Goal: Transaction & Acquisition: Purchase product/service

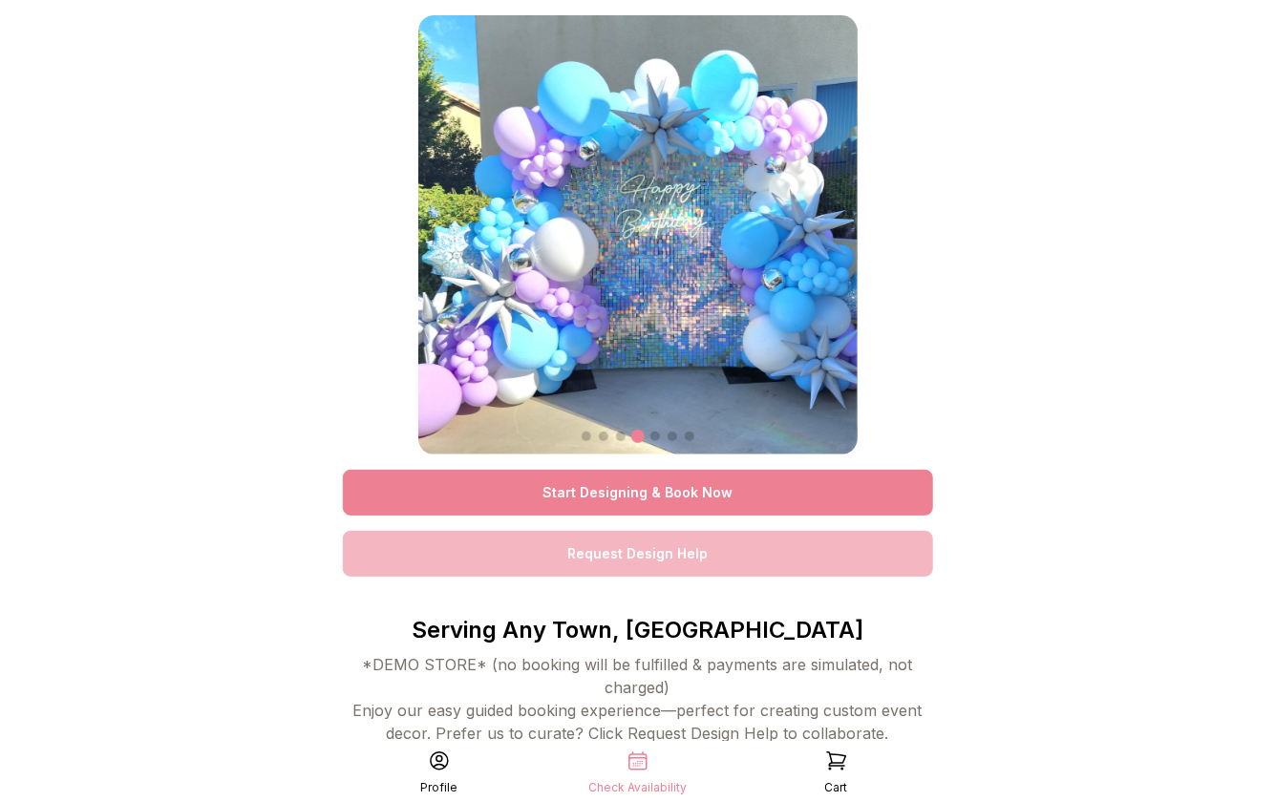
click at [699, 488] on link "Start Designing & Book Now" at bounding box center [638, 493] width 590 height 46
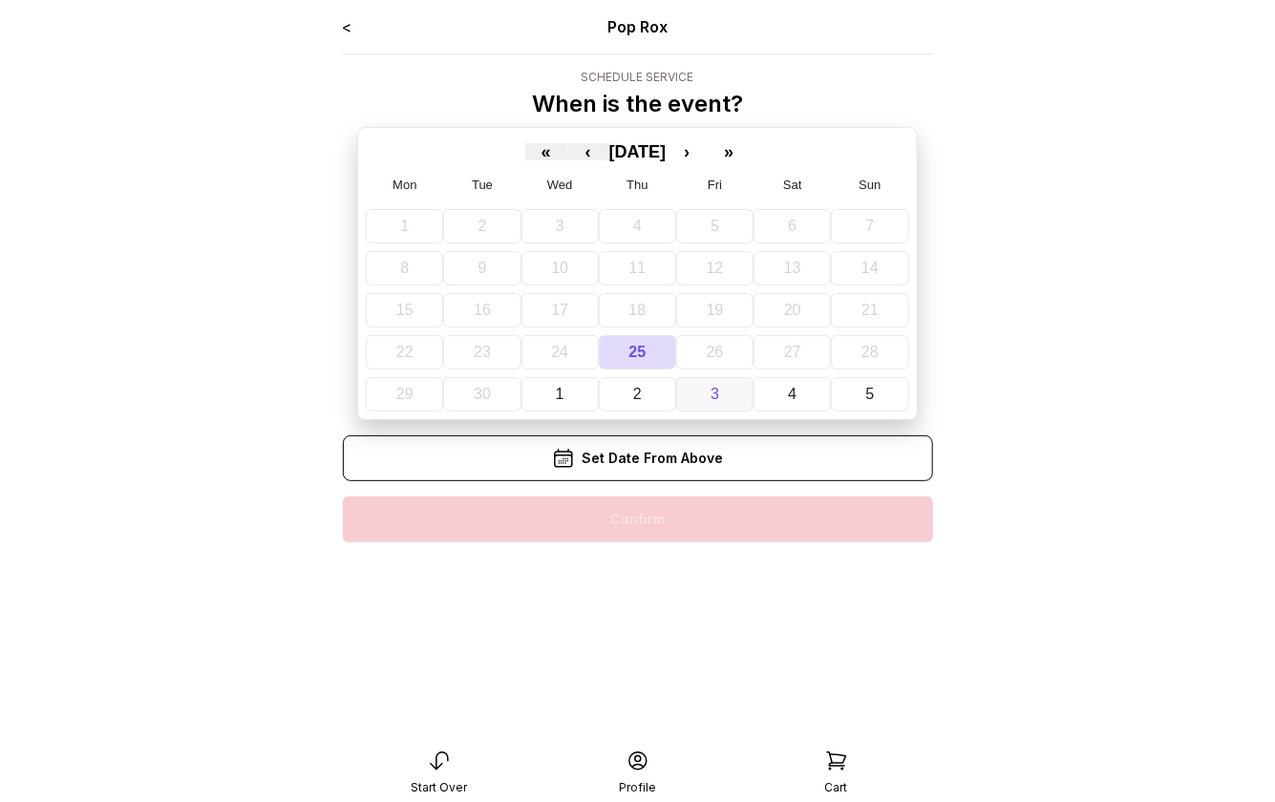
click at [704, 388] on button "3" at bounding box center [714, 394] width 77 height 34
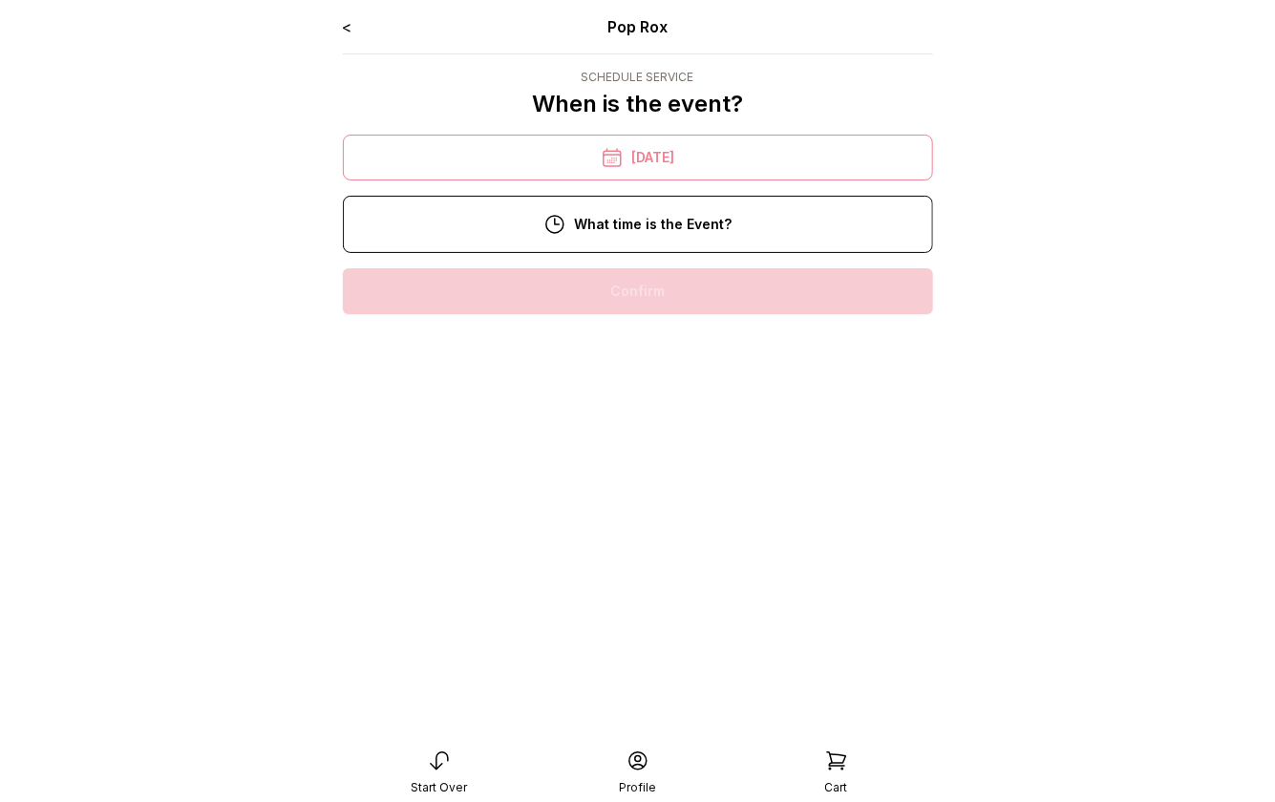
click at [684, 283] on div "9:00 pm" at bounding box center [638, 291] width 560 height 46
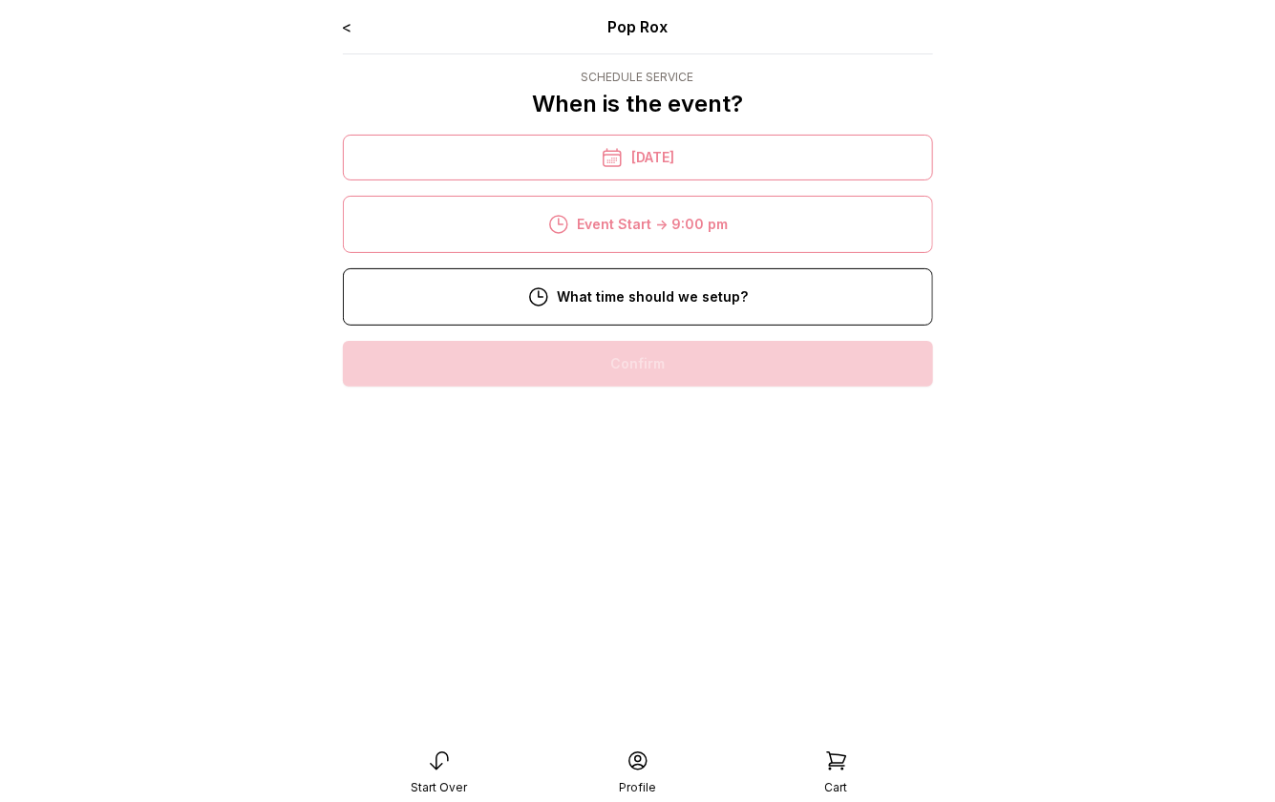
click at [684, 361] on div "7:00 pm" at bounding box center [638, 364] width 560 height 46
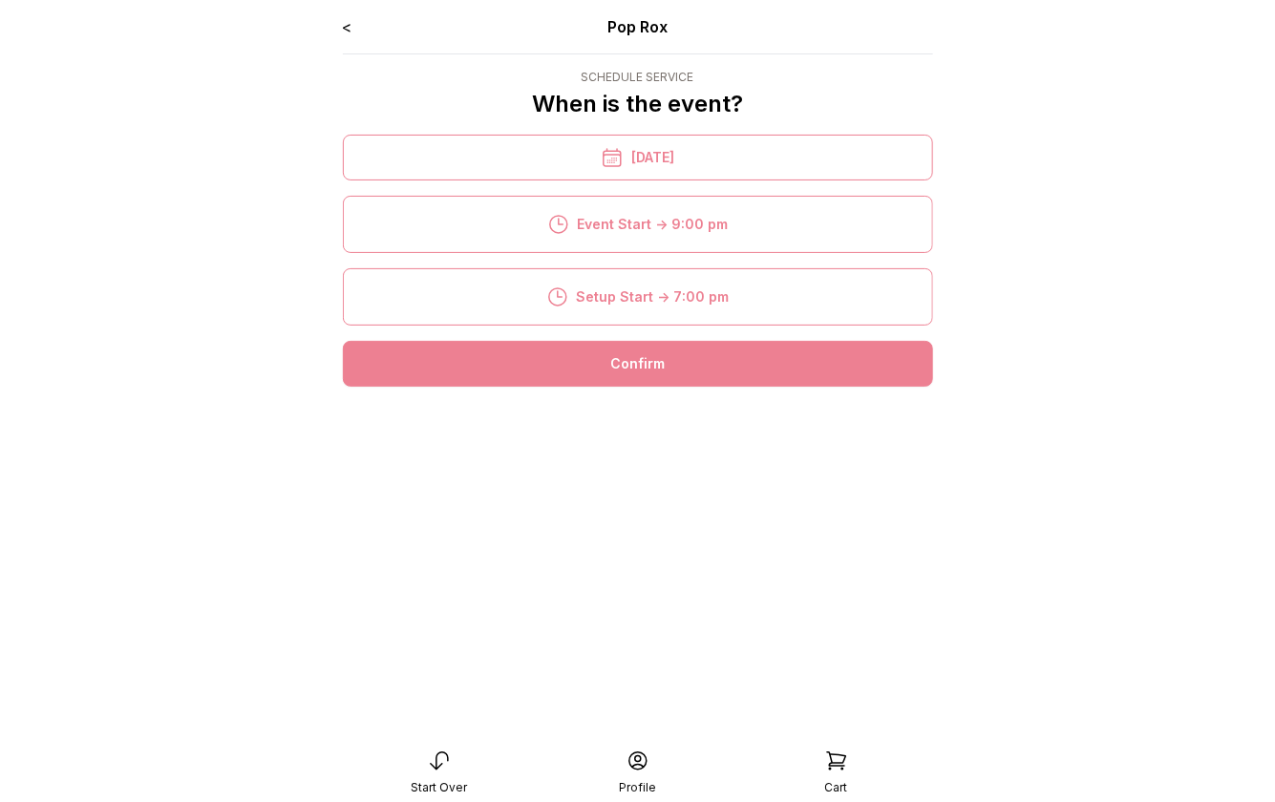
click at [684, 366] on div "Confirm" at bounding box center [638, 364] width 590 height 46
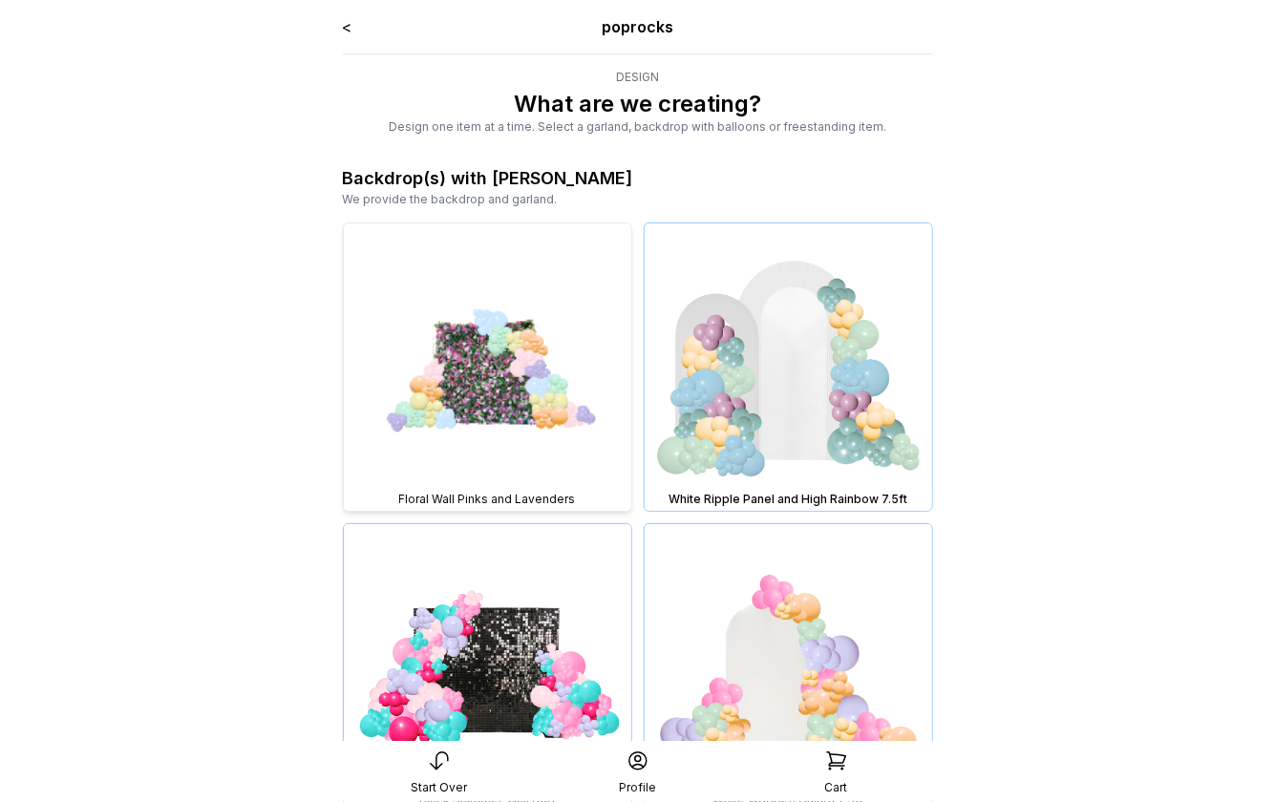
click at [545, 383] on img at bounding box center [487, 366] width 287 height 287
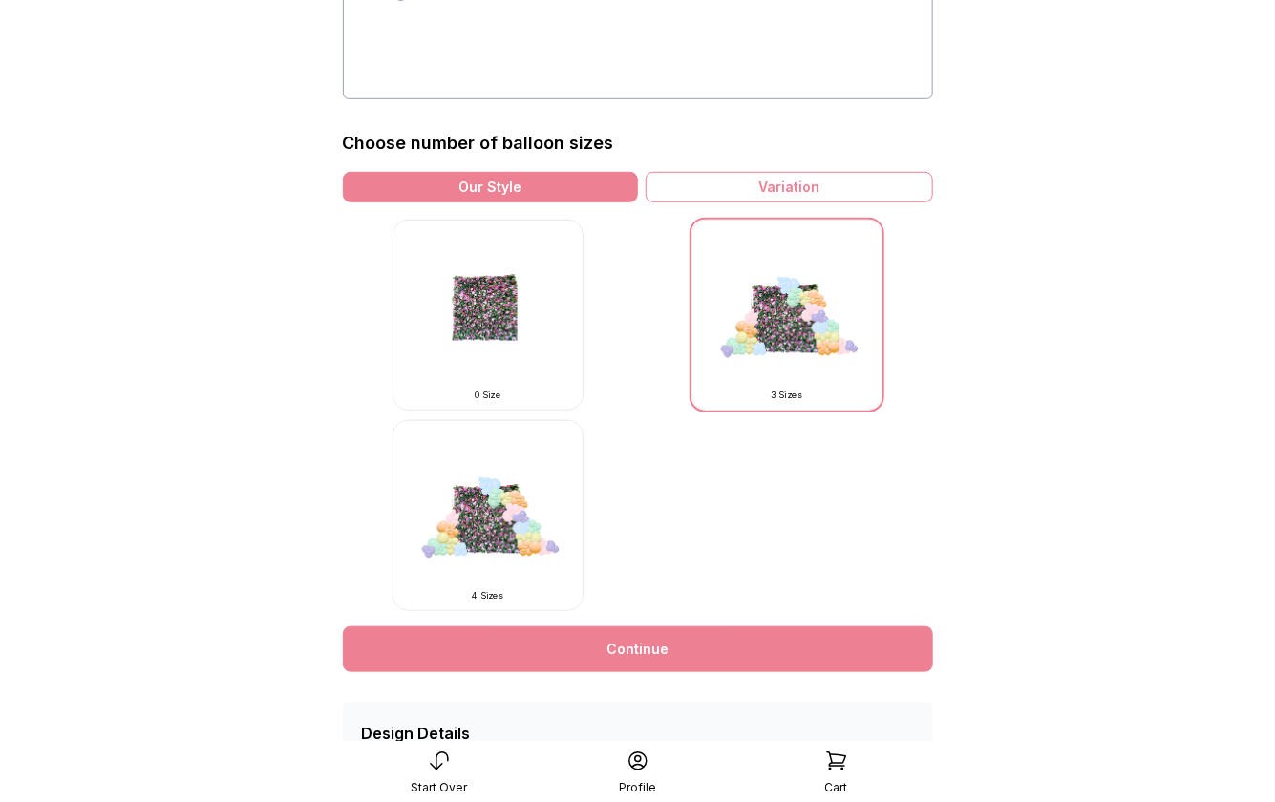
scroll to position [527, 0]
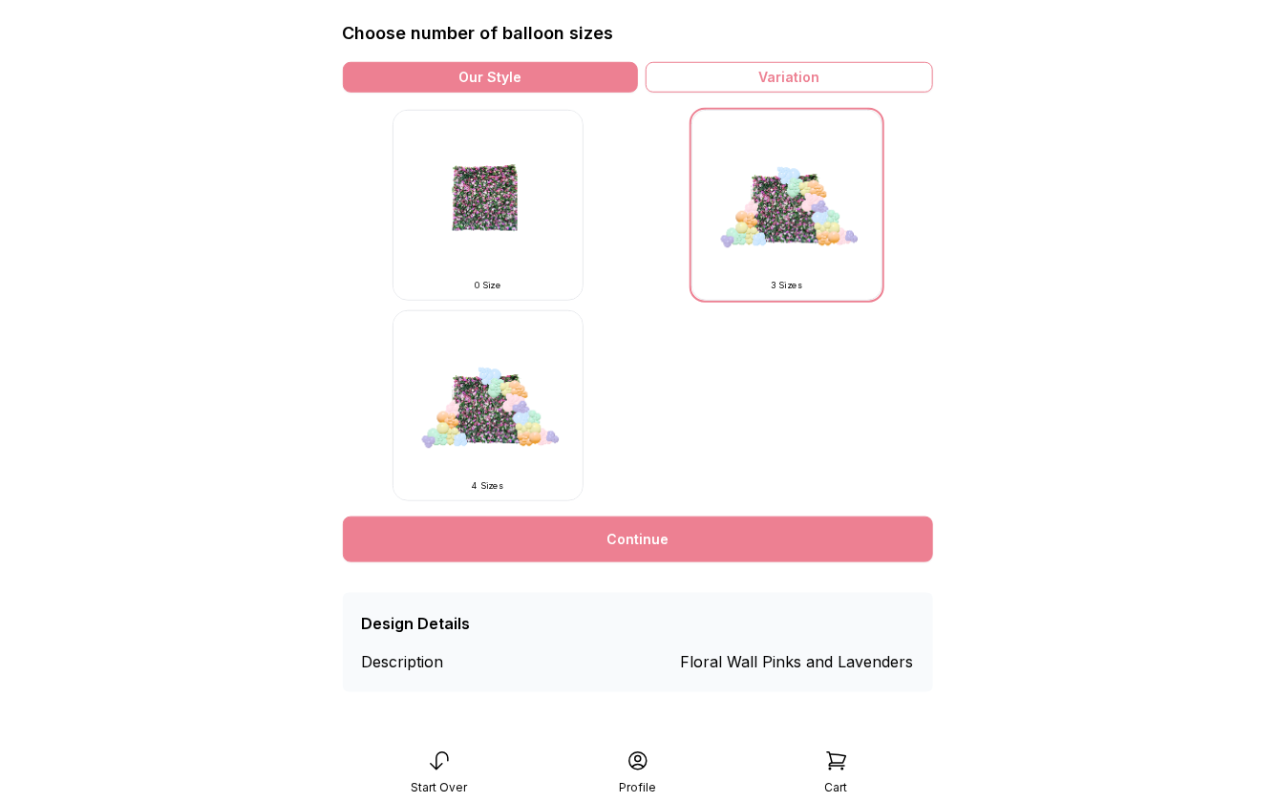
click at [697, 542] on link "Continue" at bounding box center [638, 540] width 590 height 46
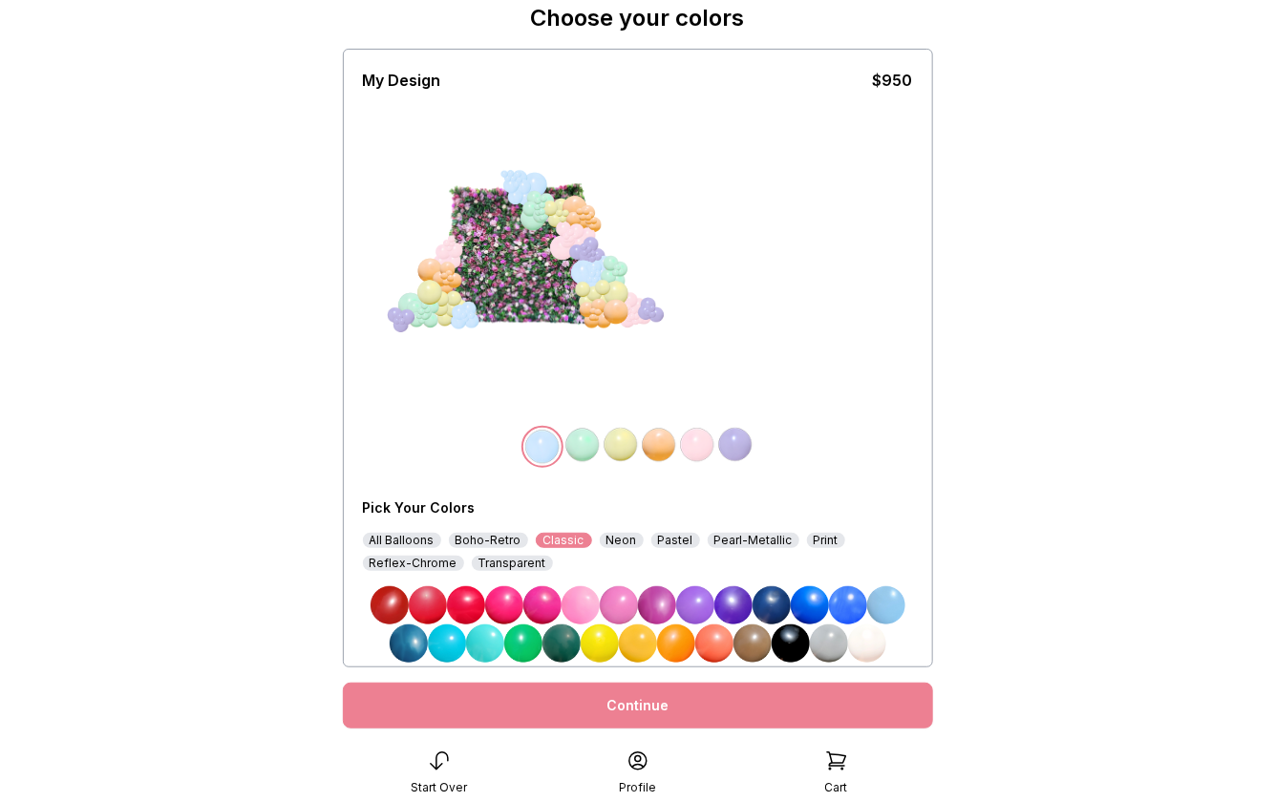
scroll to position [138, 0]
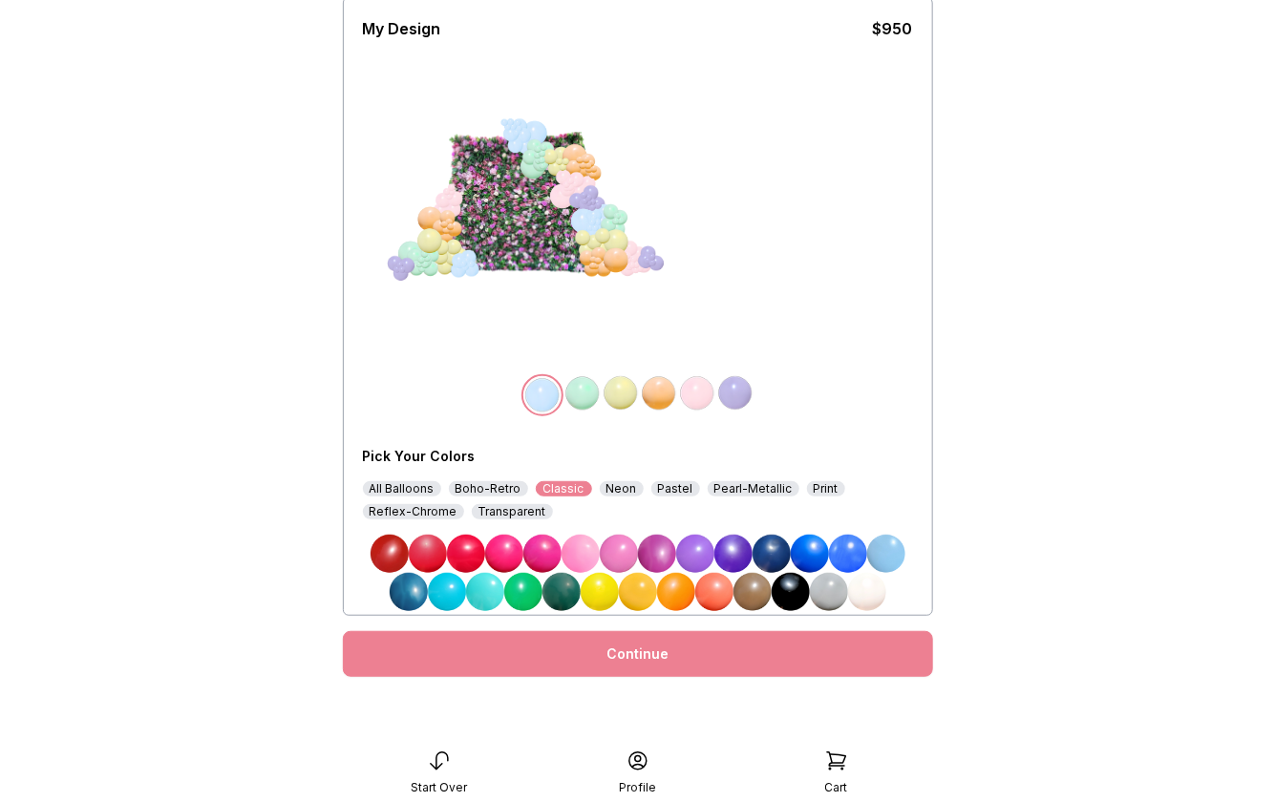
click at [687, 652] on link "Continue" at bounding box center [638, 654] width 590 height 46
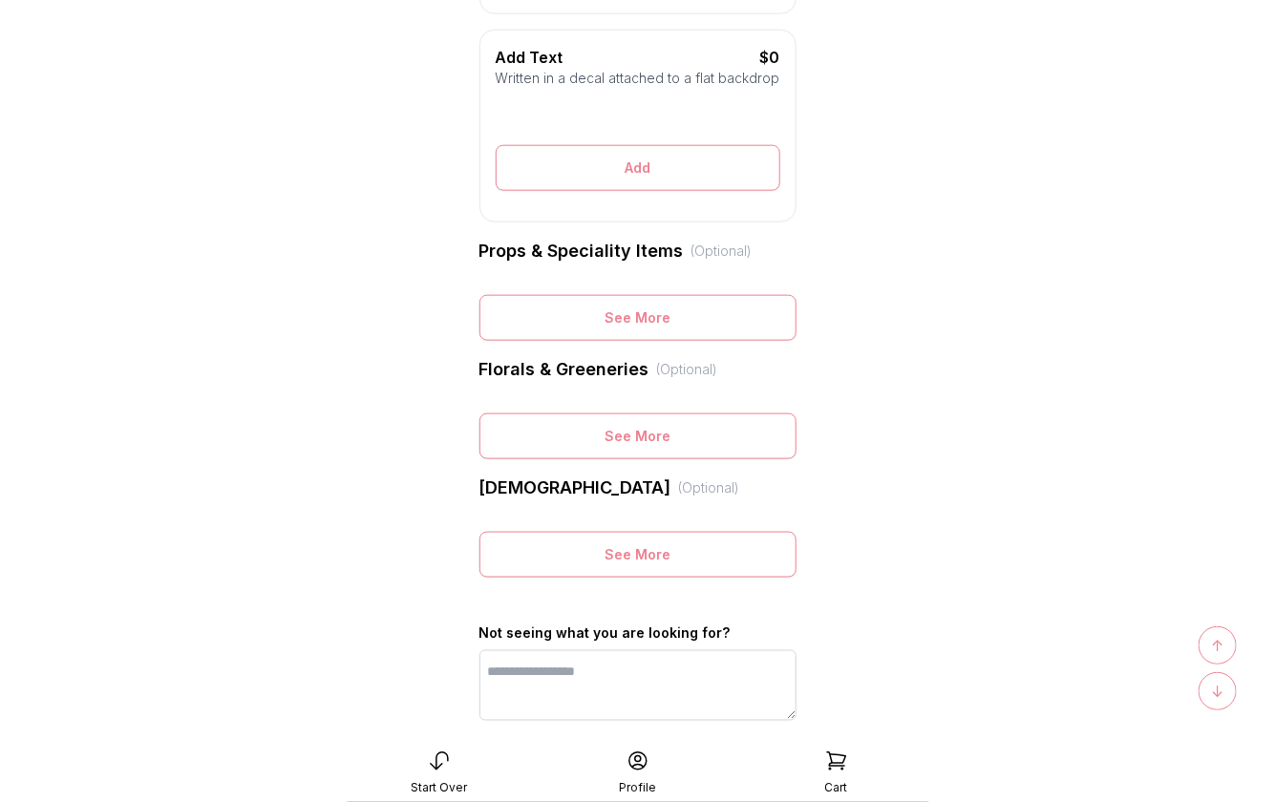
scroll to position [735, 0]
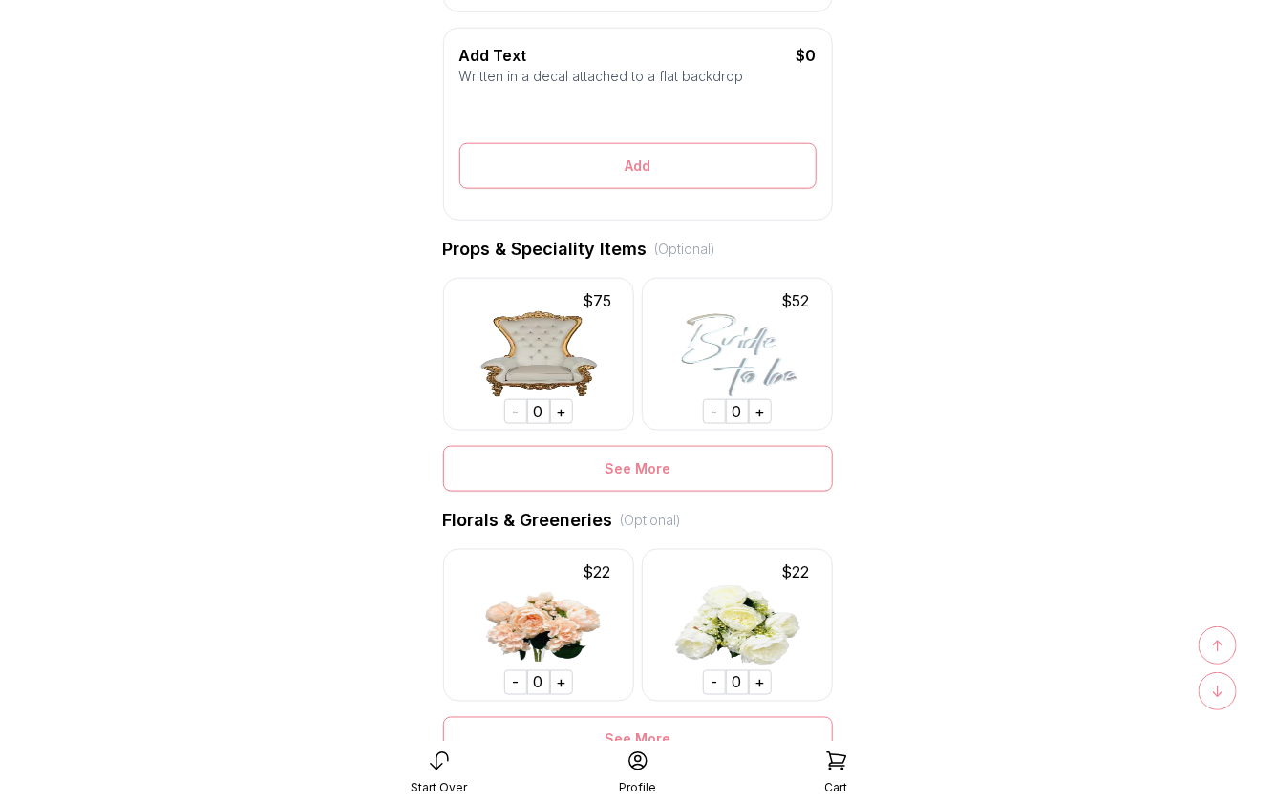
click at [561, 682] on div "+" at bounding box center [561, 682] width 23 height 25
click at [560, 411] on div "+" at bounding box center [561, 411] width 23 height 25
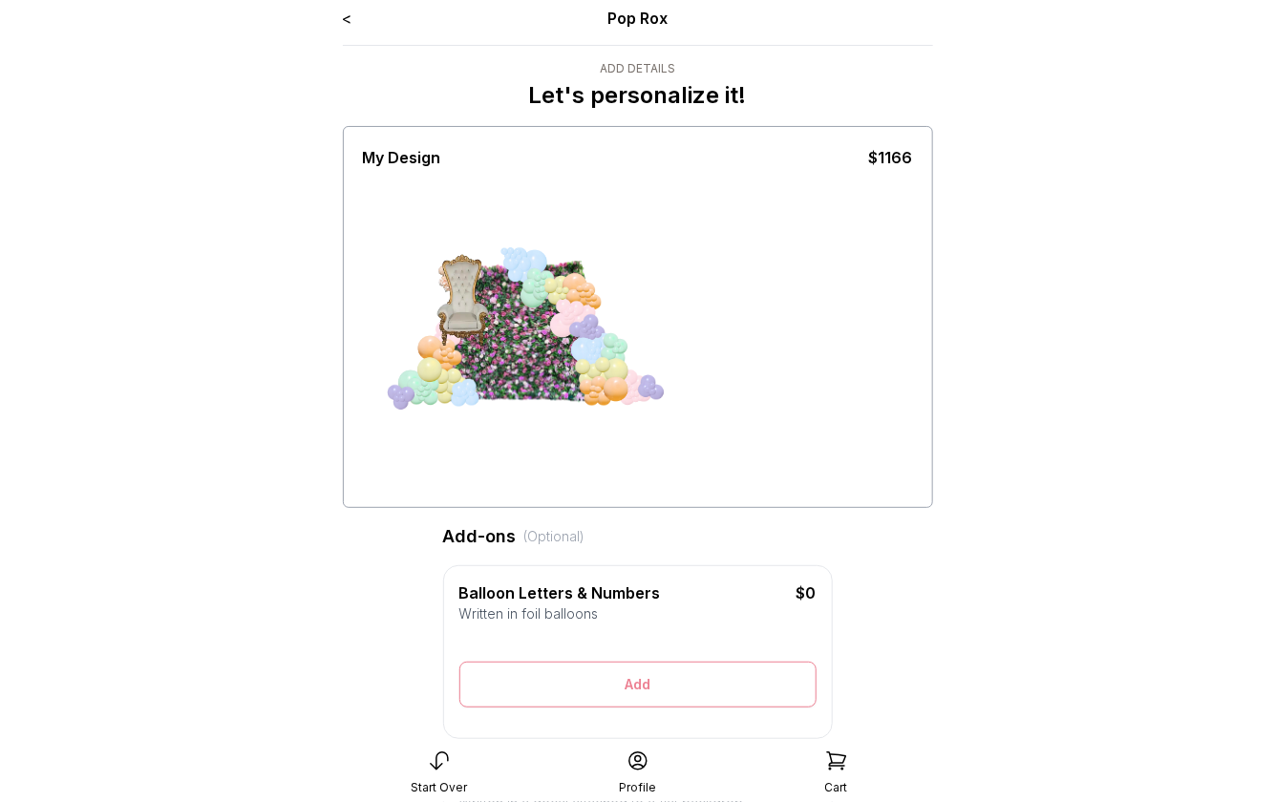
scroll to position [0, 0]
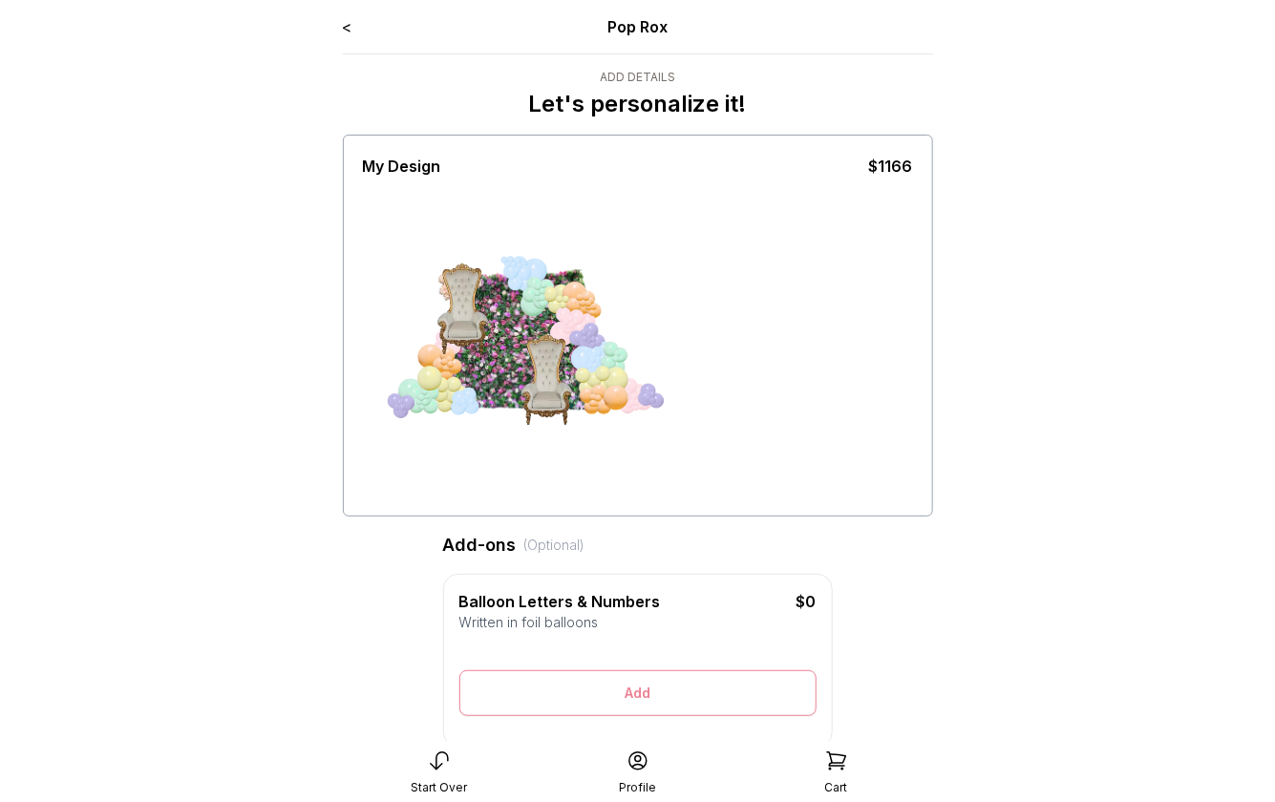
drag, startPoint x: 468, startPoint y: 308, endPoint x: 639, endPoint y: 450, distance: 221.8
click at [639, 450] on div at bounding box center [638, 345] width 550 height 334
drag, startPoint x: 469, startPoint y: 318, endPoint x: 527, endPoint y: 459, distance: 152.9
click at [527, 459] on div at bounding box center [638, 345] width 550 height 334
drag, startPoint x: 455, startPoint y: 283, endPoint x: 614, endPoint y: 277, distance: 158.6
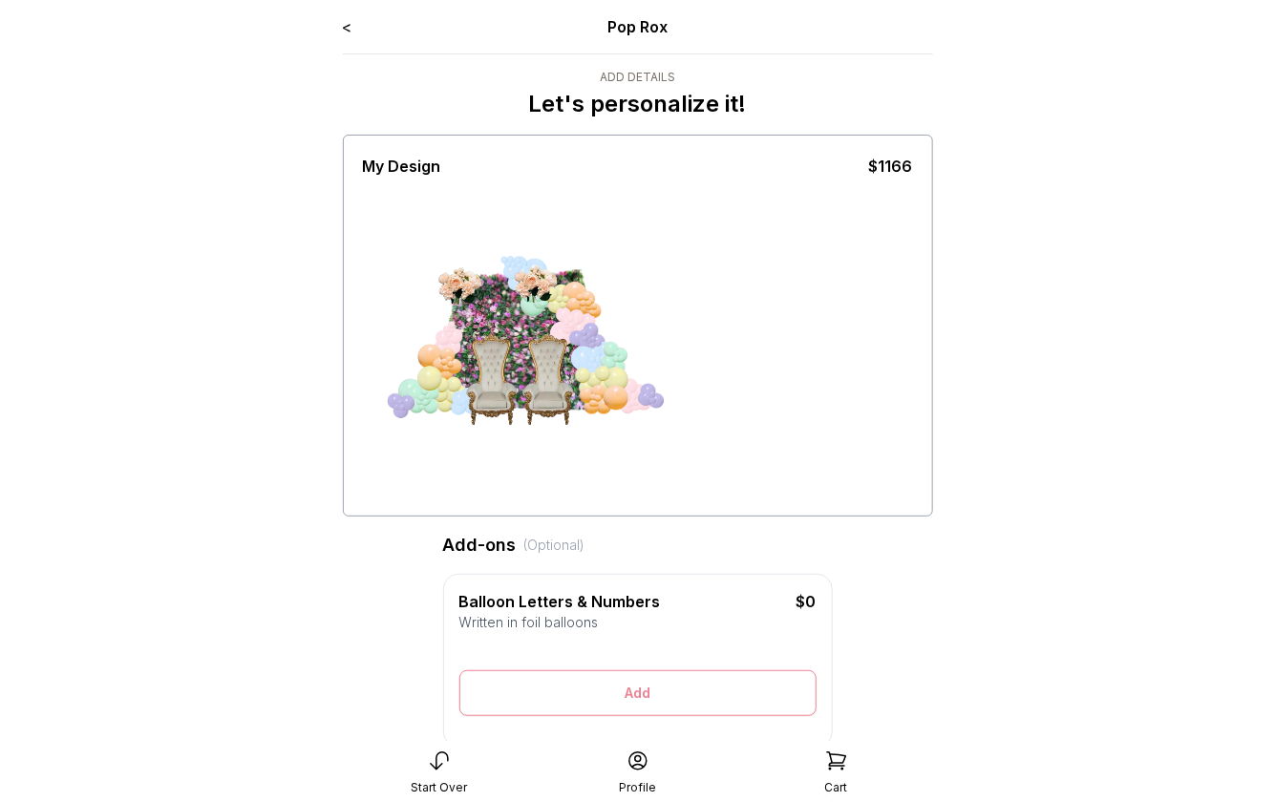
click at [614, 278] on div at bounding box center [638, 345] width 550 height 334
drag, startPoint x: 467, startPoint y: 284, endPoint x: 418, endPoint y: 443, distance: 166.7
click at [418, 443] on div at bounding box center [638, 345] width 550 height 334
drag, startPoint x: 456, startPoint y: 282, endPoint x: 761, endPoint y: 442, distance: 344.3
click at [761, 442] on div at bounding box center [638, 345] width 550 height 334
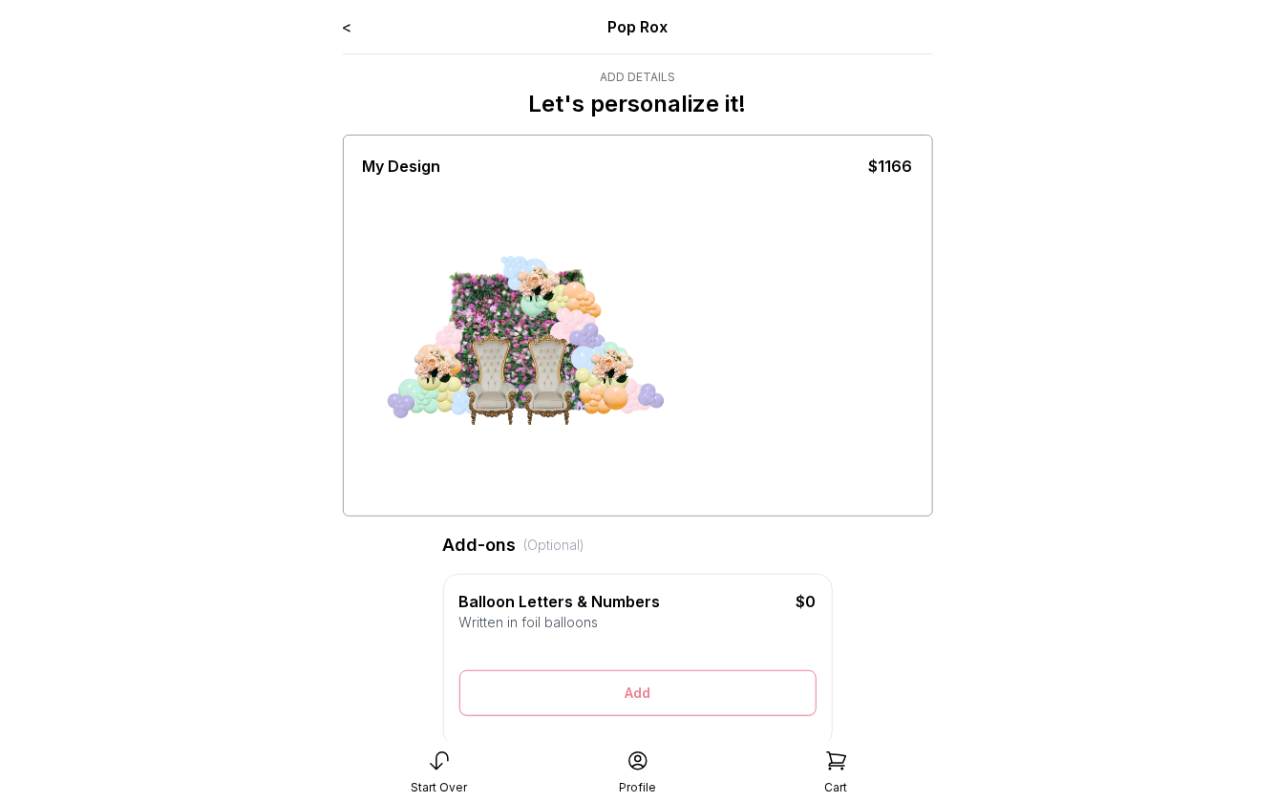
click at [761, 442] on div at bounding box center [638, 345] width 550 height 334
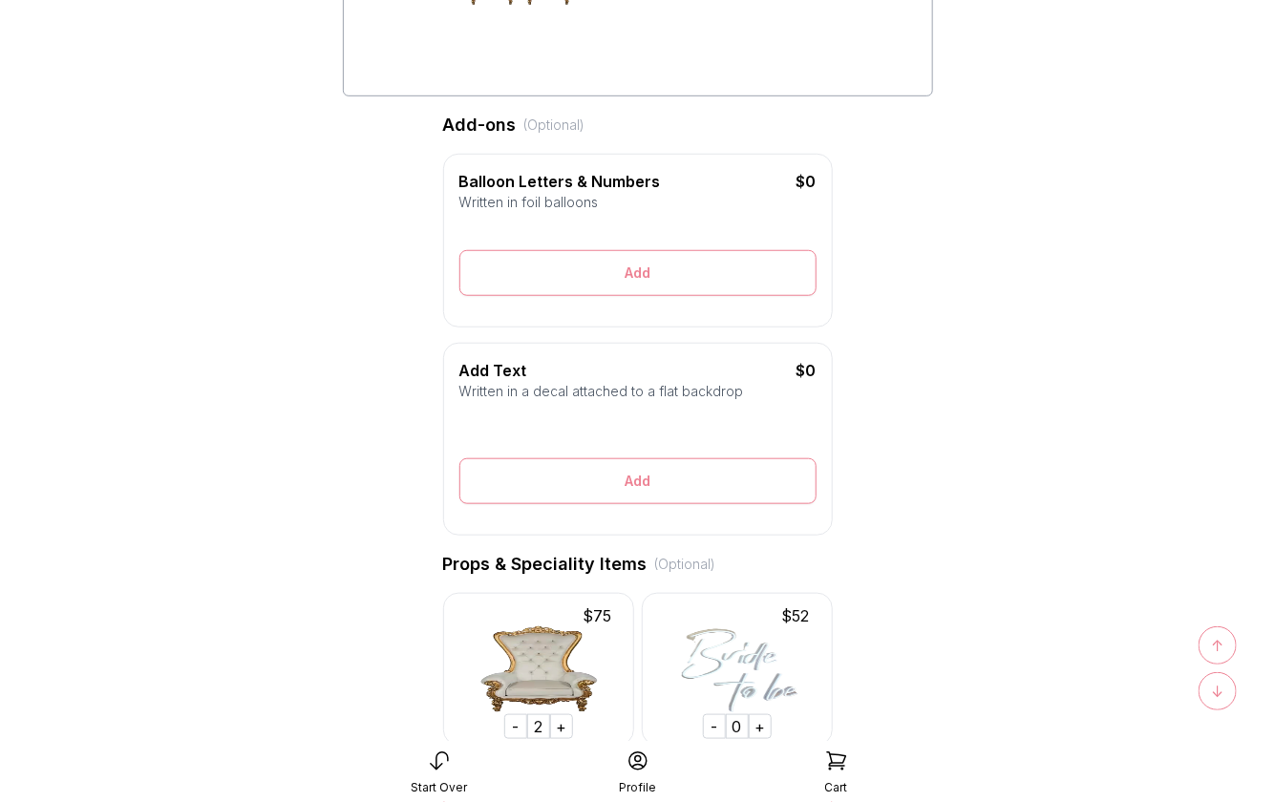
scroll to position [579, 0]
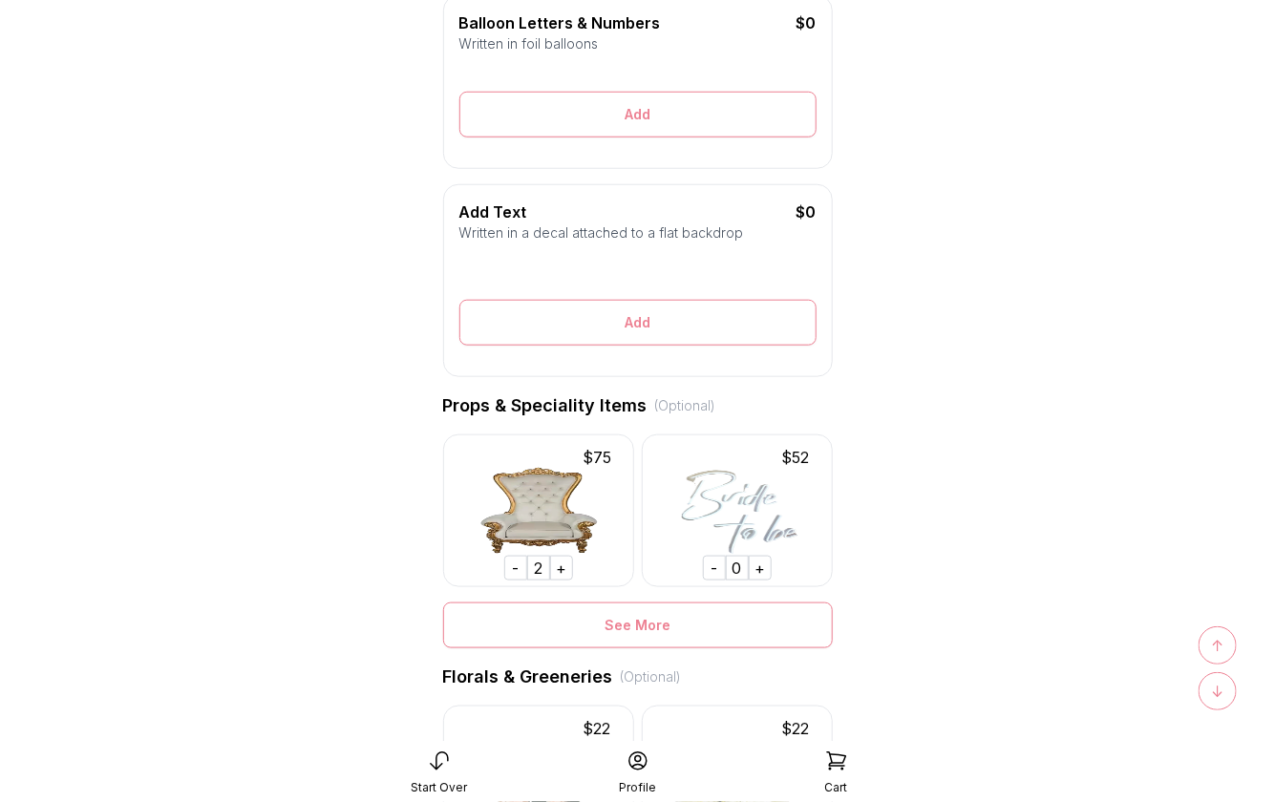
click at [759, 567] on div "+" at bounding box center [760, 568] width 23 height 25
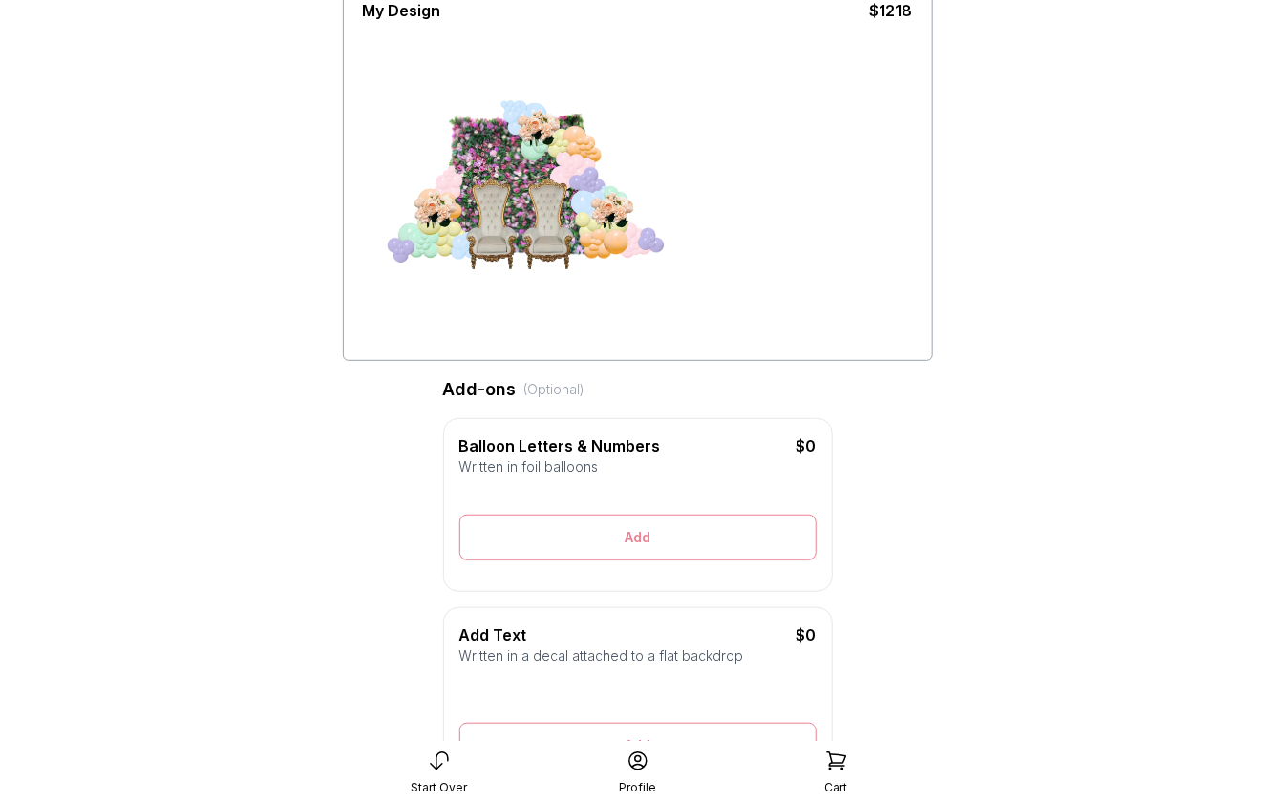
scroll to position [0, 0]
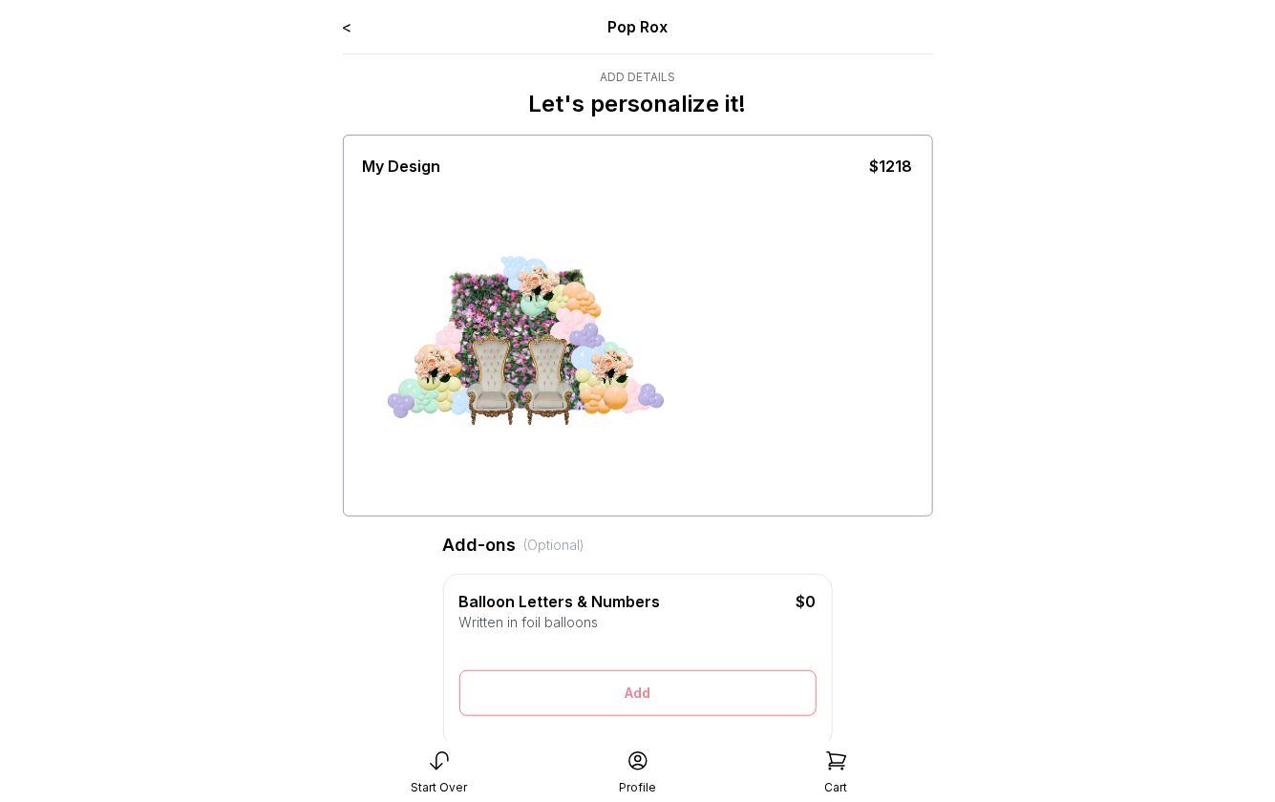
drag, startPoint x: 386, startPoint y: 205, endPoint x: 441, endPoint y: 281, distance: 93.6
click at [441, 281] on div at bounding box center [638, 345] width 550 height 334
drag, startPoint x: 431, startPoint y: 178, endPoint x: 442, endPoint y: 253, distance: 76.3
click at [431, 232] on div at bounding box center [638, 345] width 550 height 334
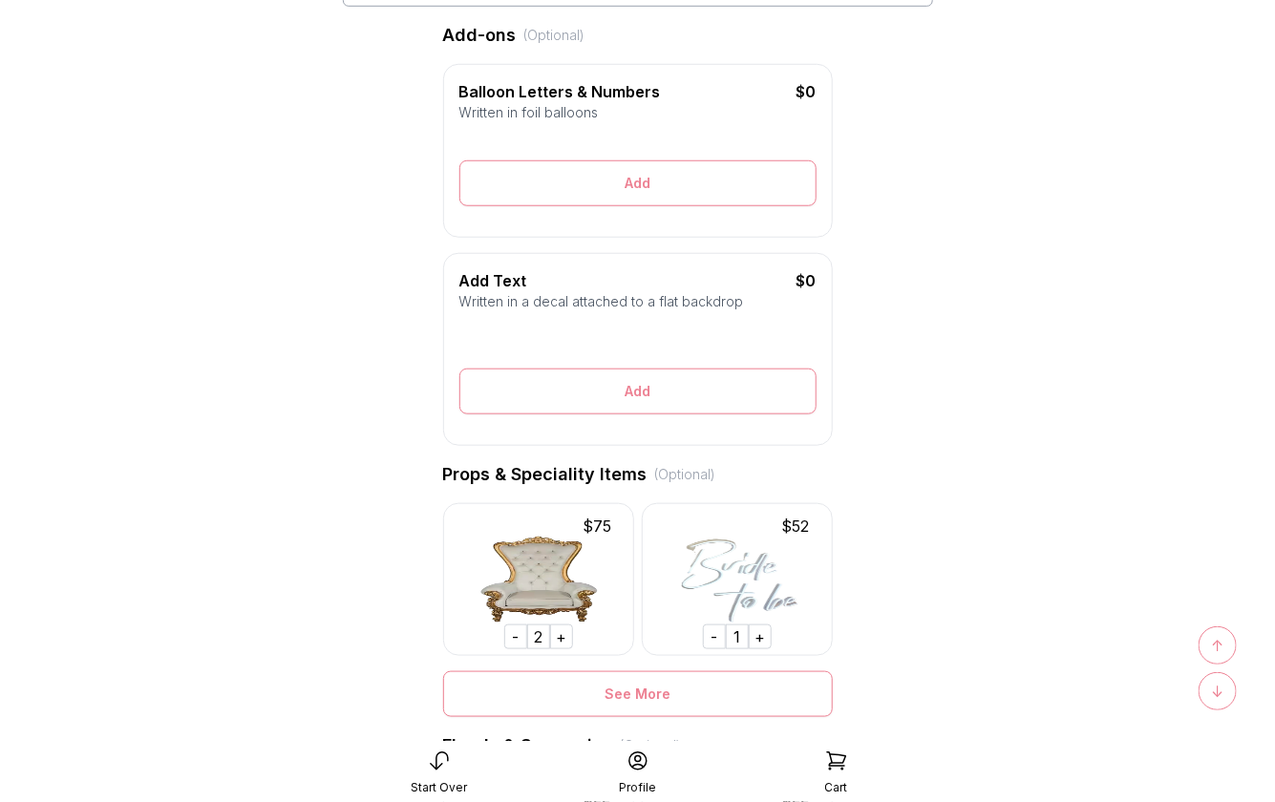
scroll to position [524, 0]
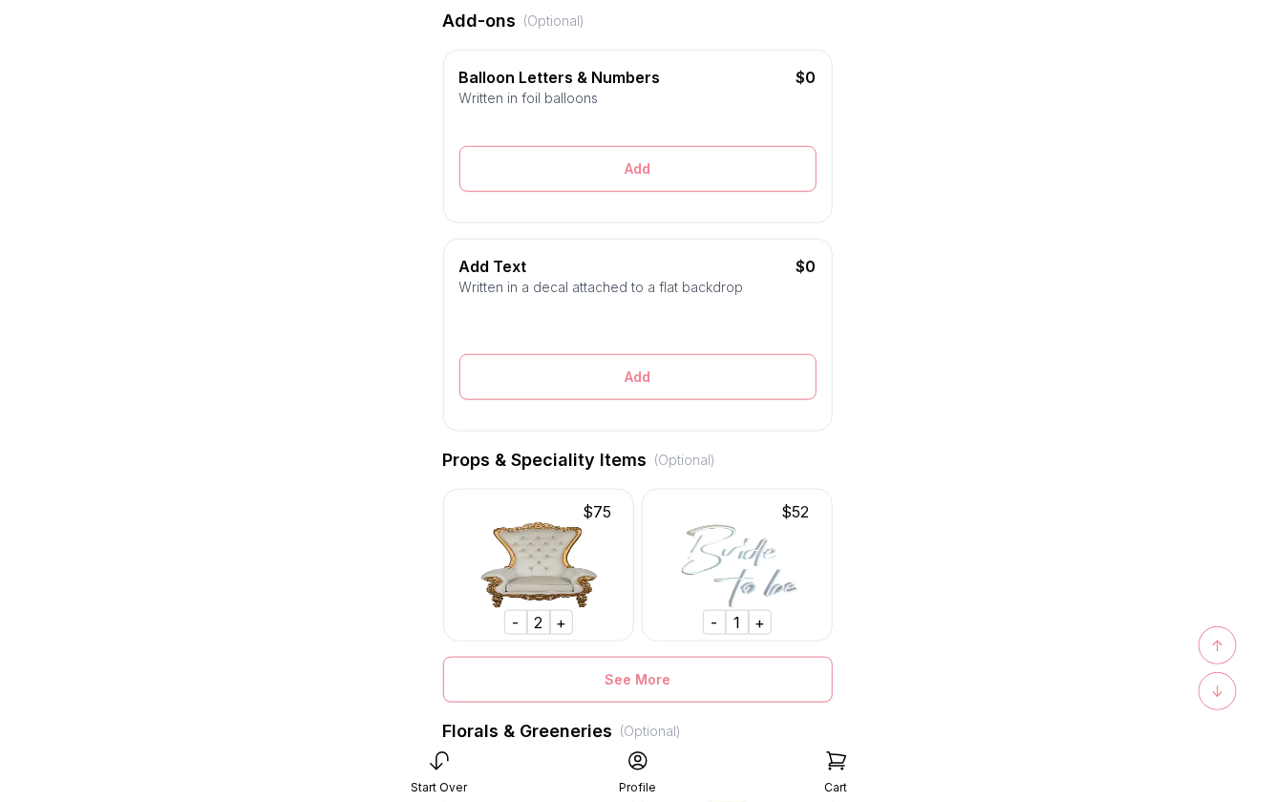
click at [712, 623] on div "-" at bounding box center [714, 622] width 23 height 25
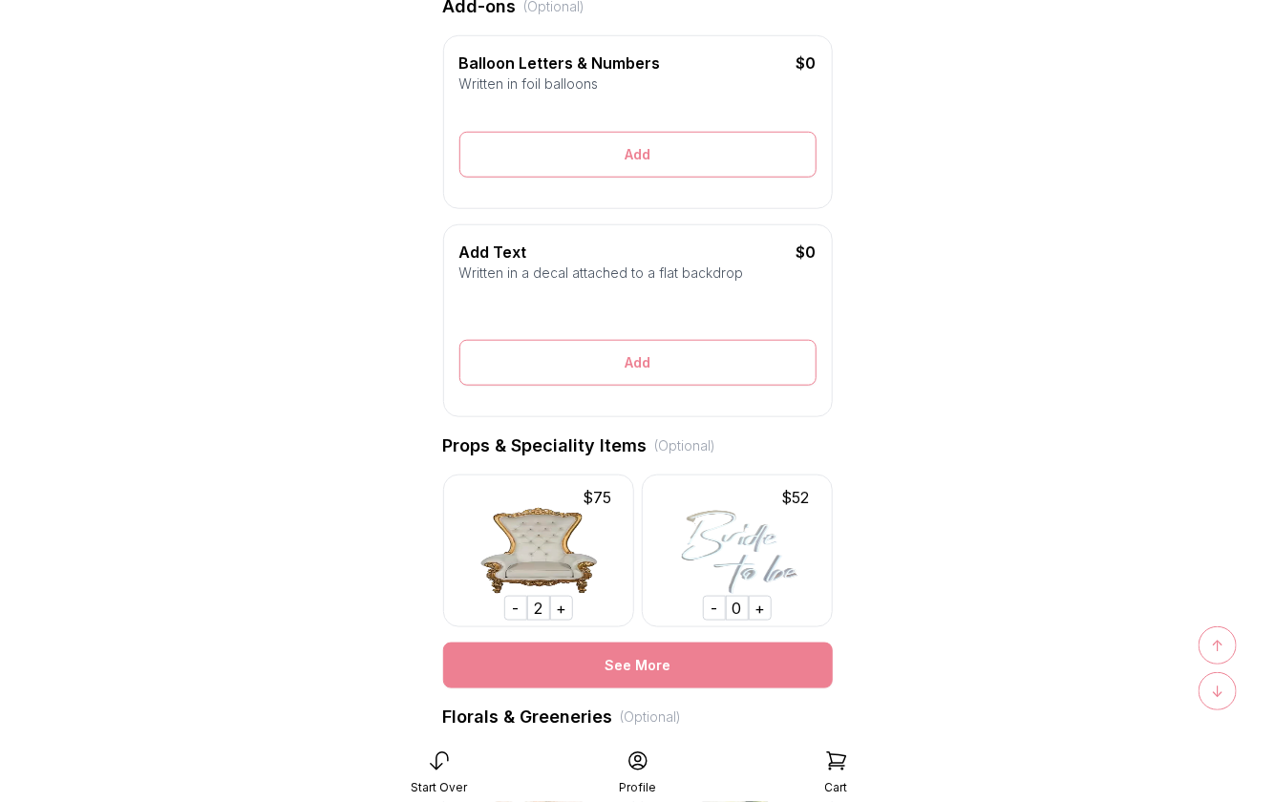
scroll to position [559, 0]
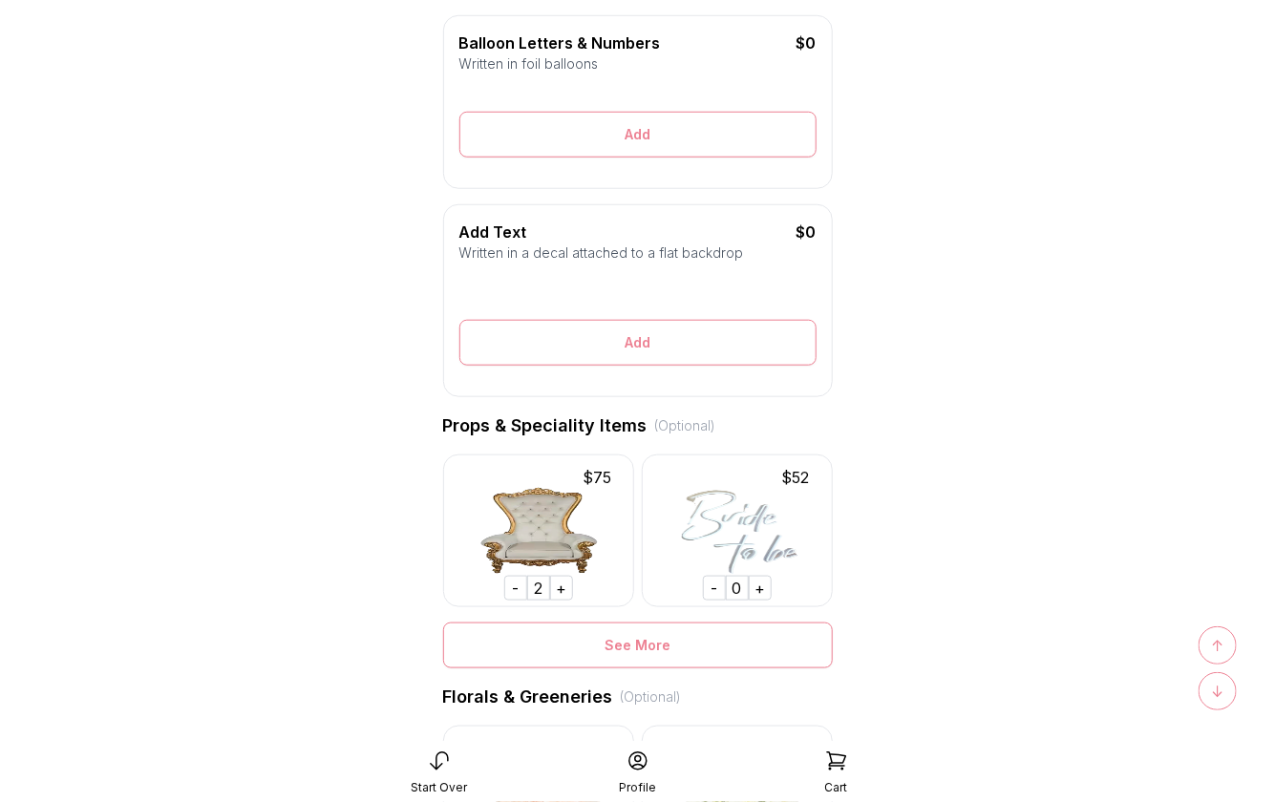
click at [760, 586] on div "+" at bounding box center [760, 588] width 23 height 25
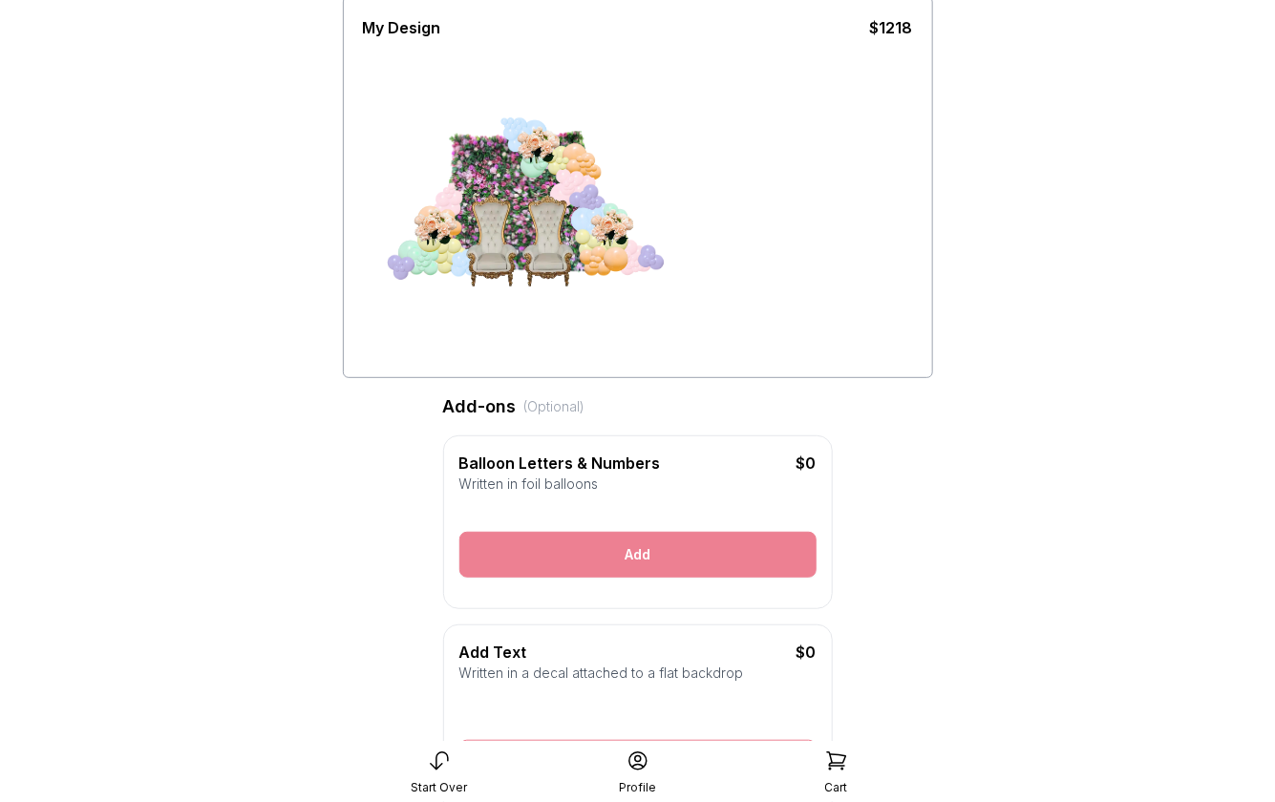
scroll to position [136, 0]
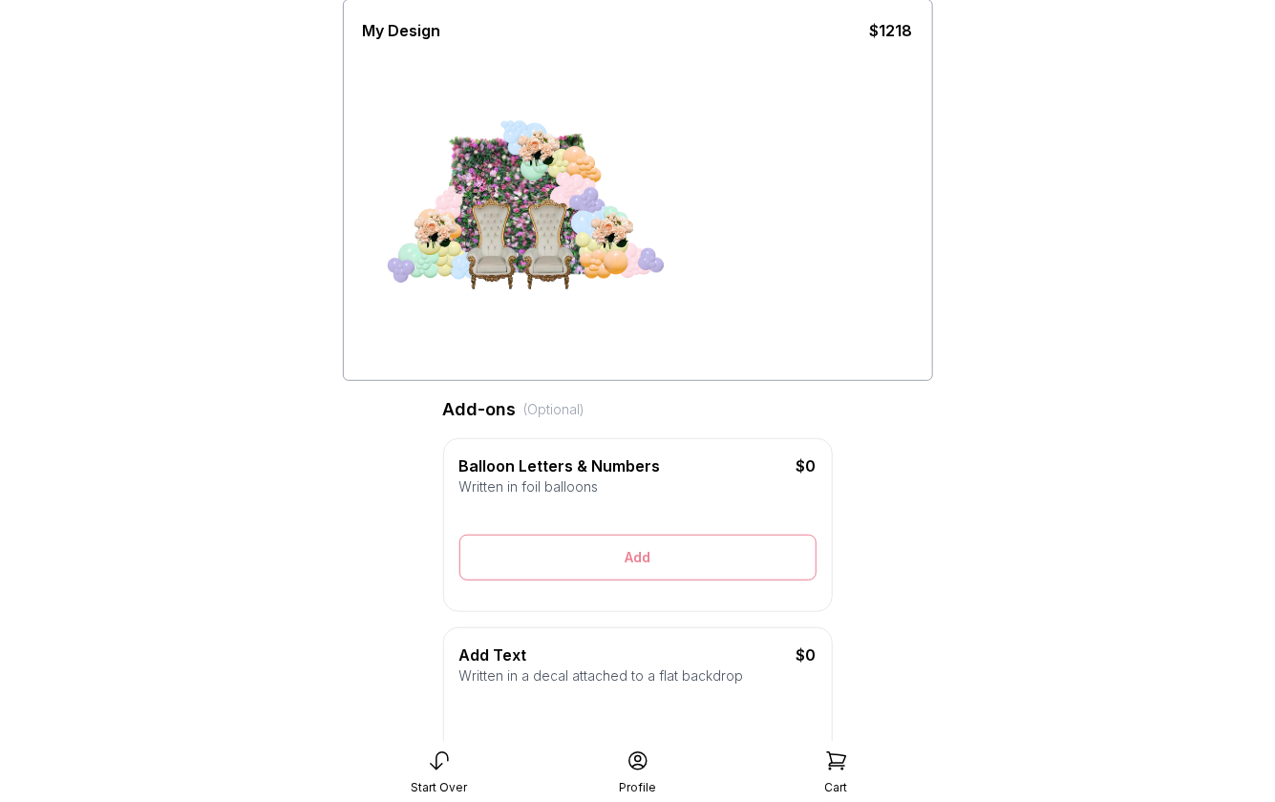
drag, startPoint x: 417, startPoint y: 103, endPoint x: 495, endPoint y: 185, distance: 112.8
click at [495, 185] on div at bounding box center [638, 209] width 550 height 334
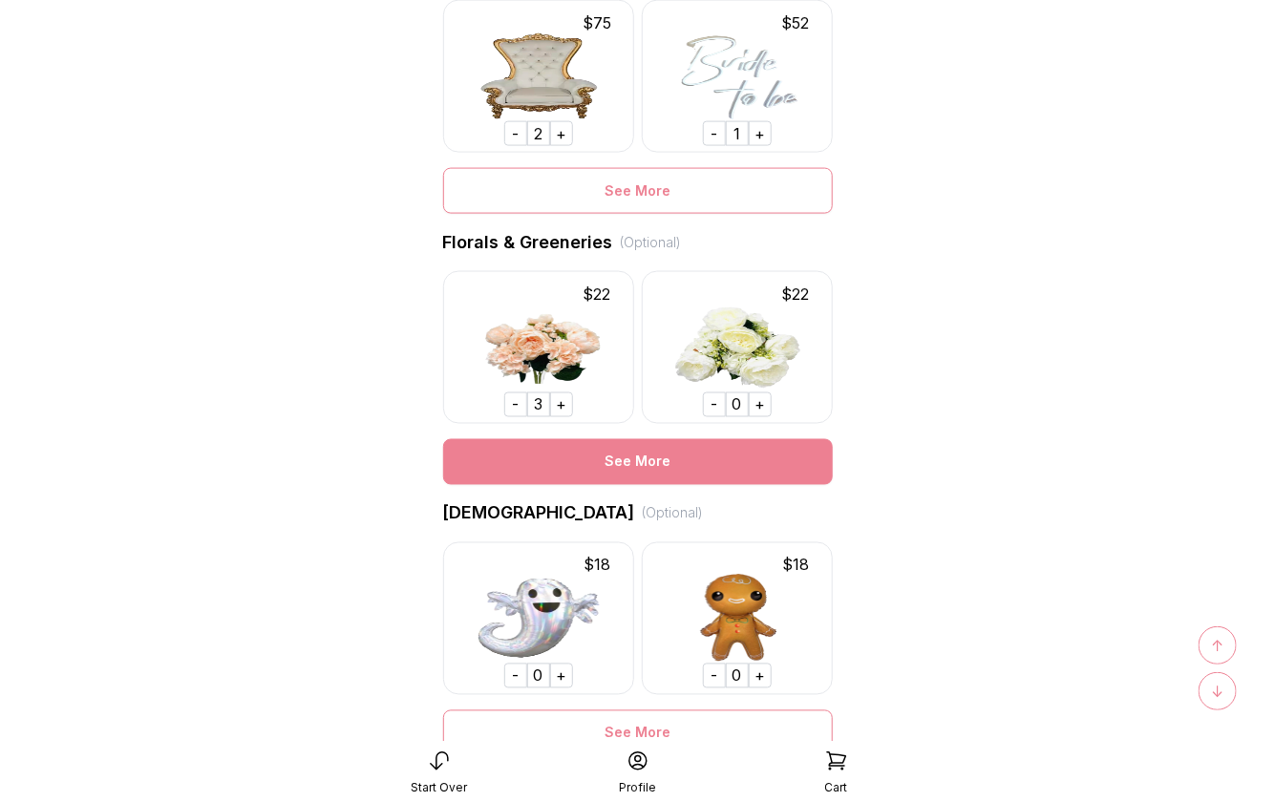
scroll to position [1318, 0]
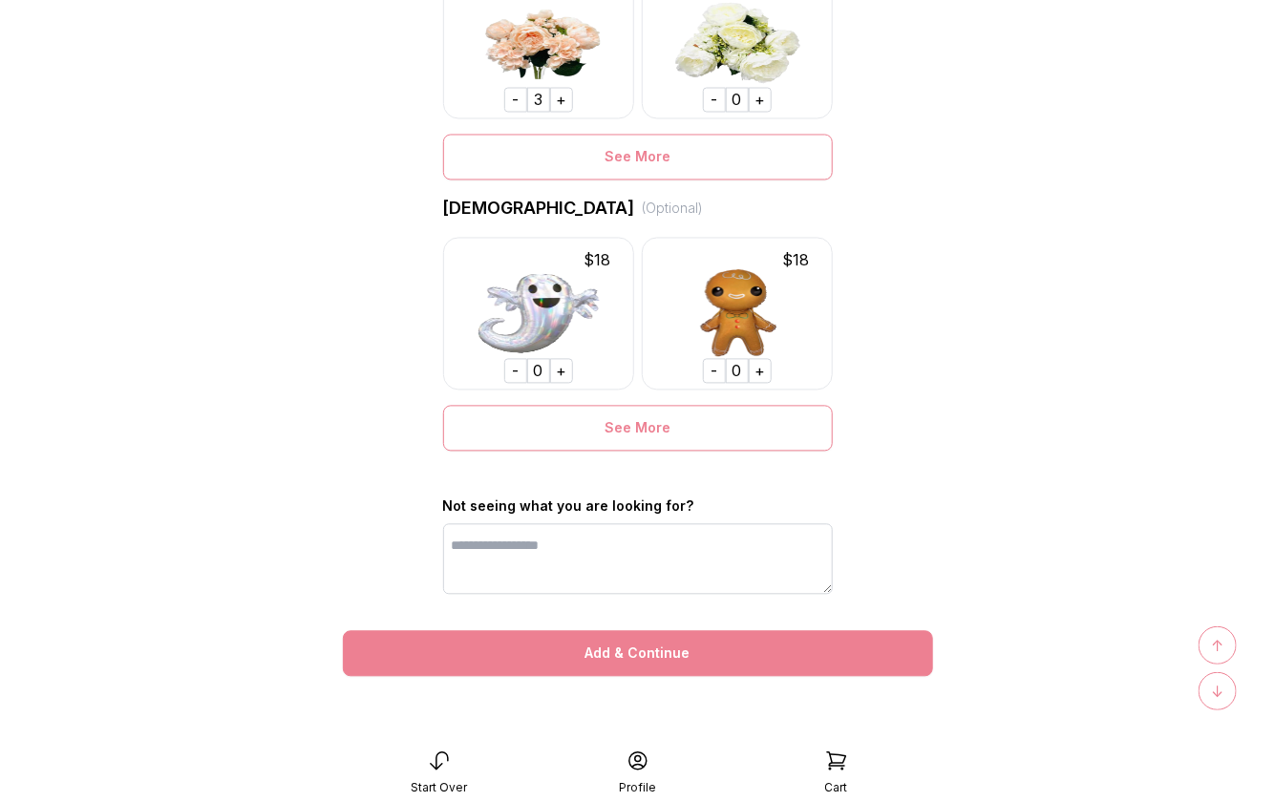
click at [625, 663] on div "Add & Continue" at bounding box center [638, 654] width 590 height 46
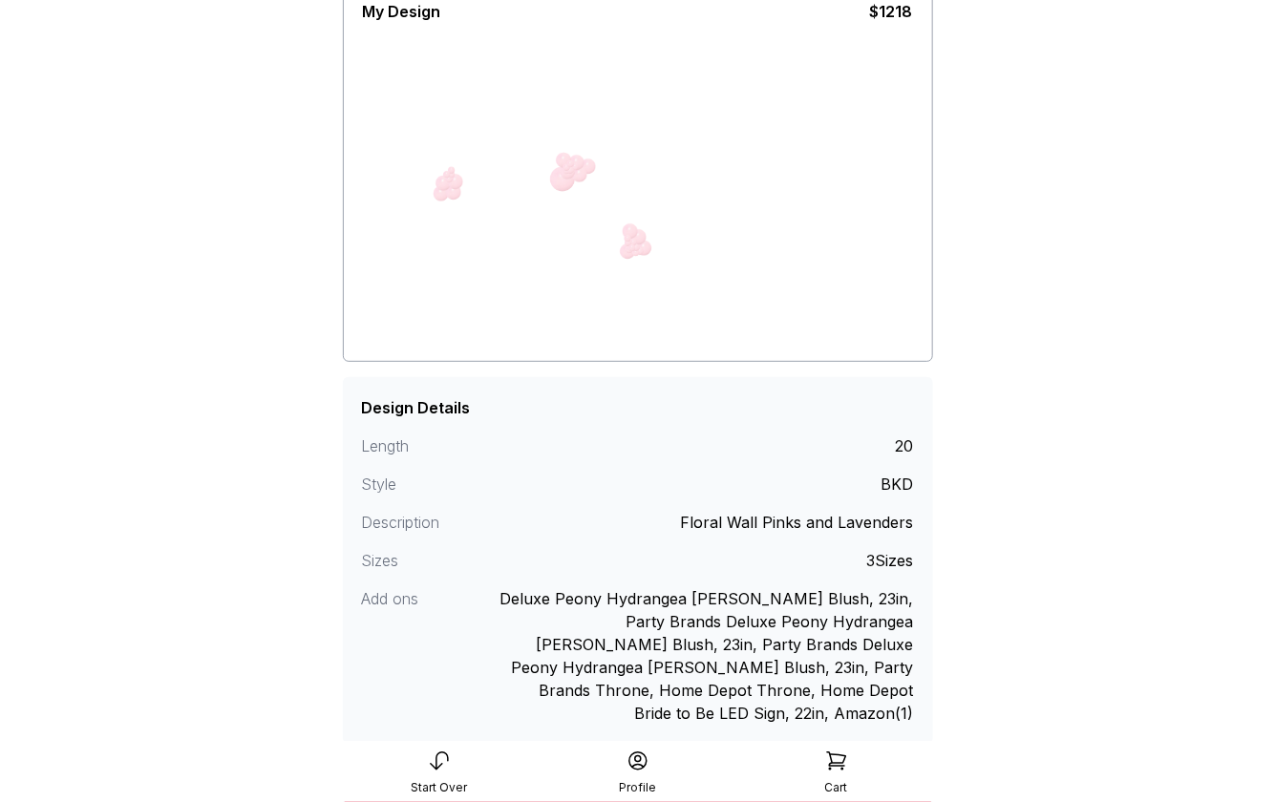
scroll to position [266, 0]
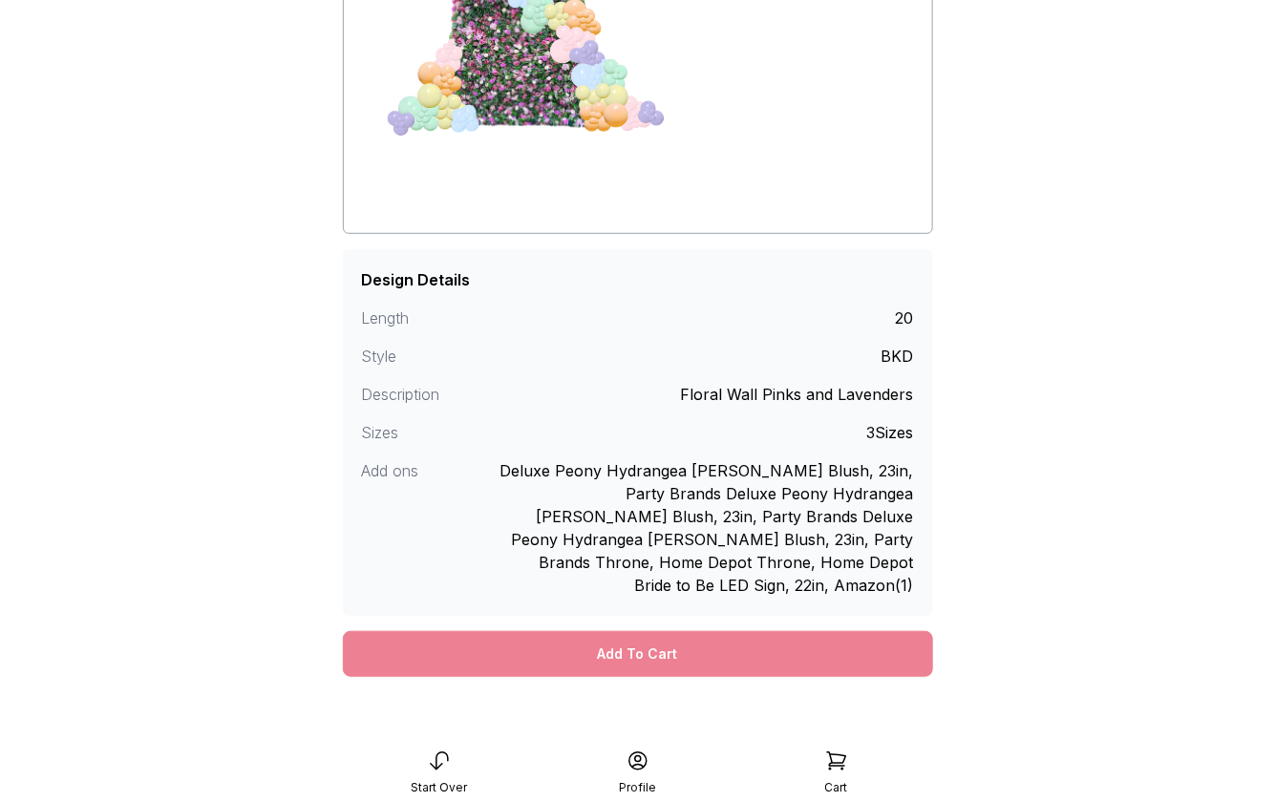
click at [603, 631] on div "Add To Cart" at bounding box center [638, 654] width 590 height 46
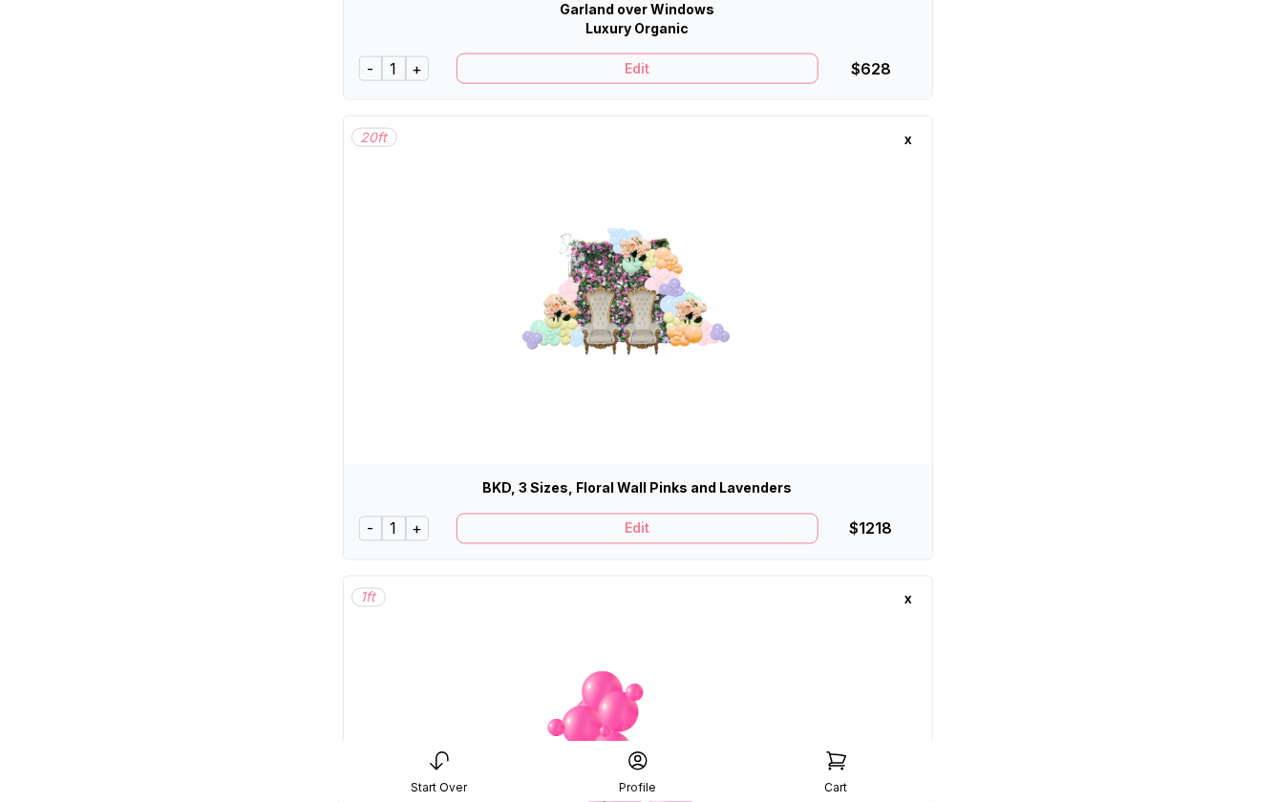
scroll to position [964, 0]
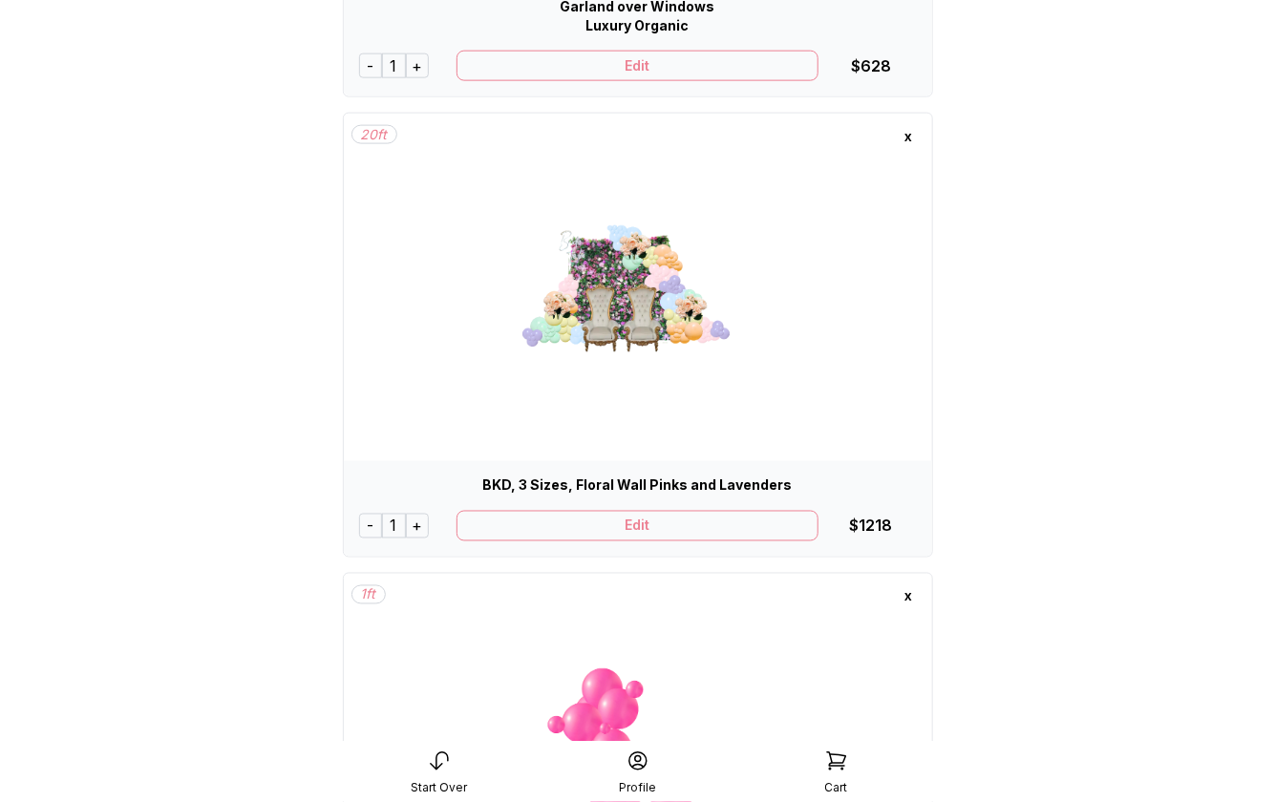
click at [646, 531] on div "Edit" at bounding box center [637, 526] width 362 height 31
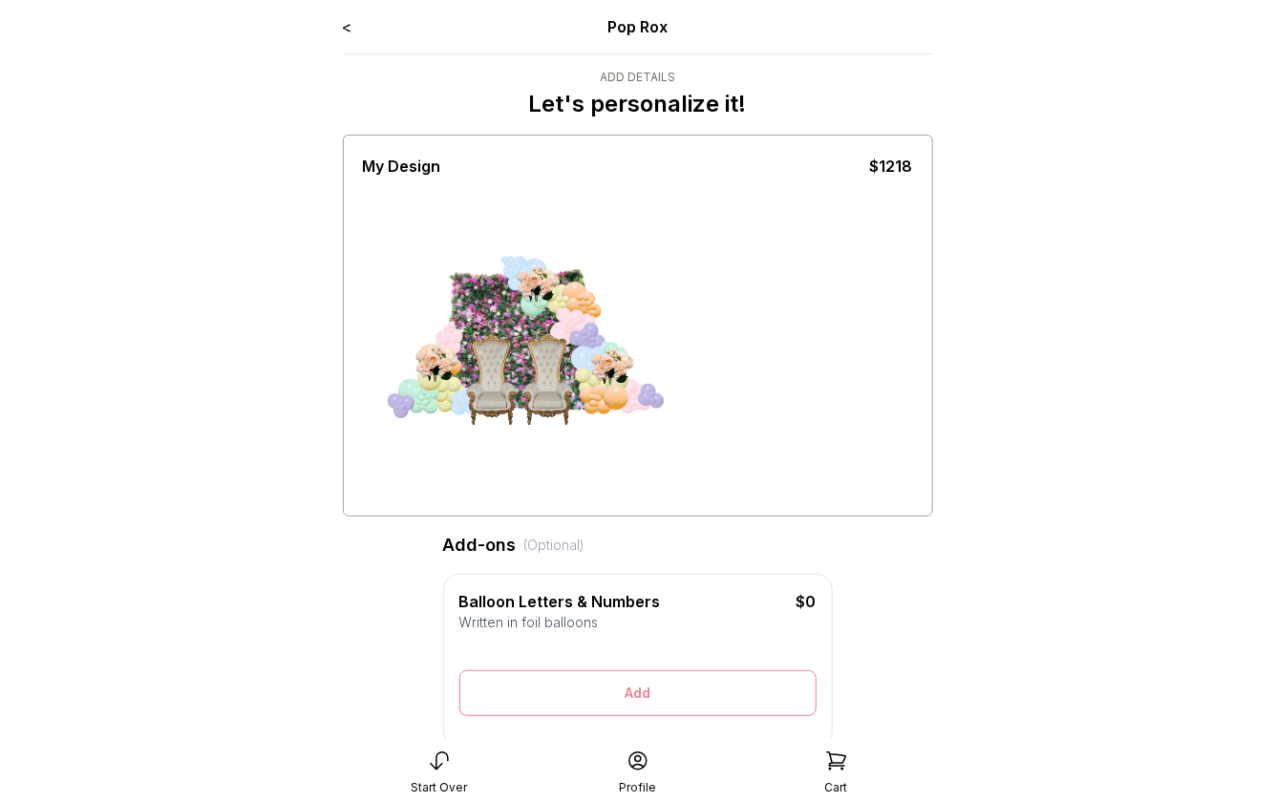
drag, startPoint x: 394, startPoint y: 202, endPoint x: 430, endPoint y: 245, distance: 55.6
click at [430, 271] on div at bounding box center [638, 345] width 550 height 334
drag, startPoint x: 445, startPoint y: 177, endPoint x: 445, endPoint y: 257, distance: 80.2
click at [445, 257] on div at bounding box center [638, 345] width 550 height 334
drag, startPoint x: 373, startPoint y: 176, endPoint x: 385, endPoint y: 222, distance: 48.2
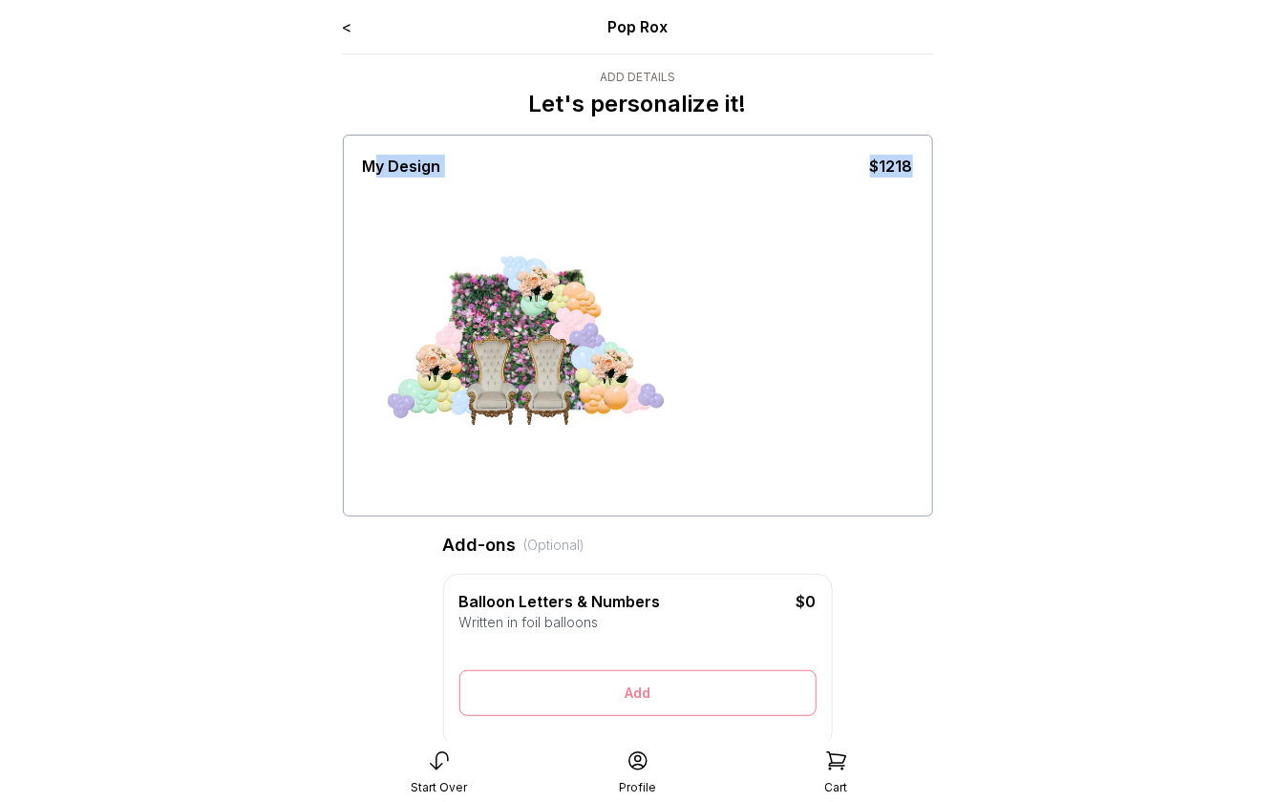
click at [385, 222] on div "My Design $1218" at bounding box center [638, 326] width 590 height 382
drag, startPoint x: 360, startPoint y: 210, endPoint x: 391, endPoint y: 220, distance: 32.0
click at [391, 220] on div "My Design $1218" at bounding box center [638, 326] width 590 height 382
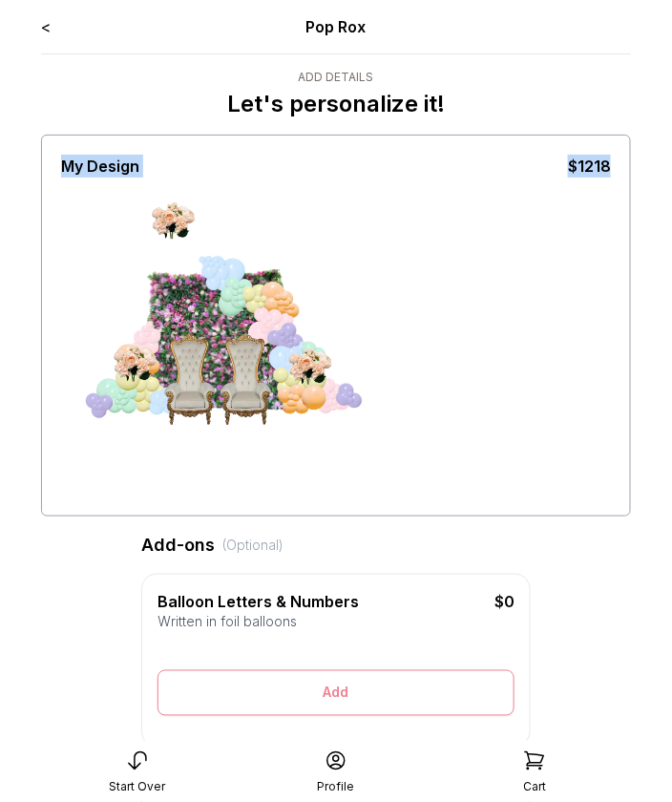
drag, startPoint x: 233, startPoint y: 290, endPoint x: 103, endPoint y: 150, distance: 191.2
click at [103, 150] on div "My Design $1218" at bounding box center [336, 326] width 590 height 382
drag, startPoint x: 176, startPoint y: 222, endPoint x: 307, endPoint y: 369, distance: 196.7
click at [276, 369] on div at bounding box center [204, 345] width 143 height 167
click at [189, 380] on div at bounding box center [209, 379] width 95 height 95
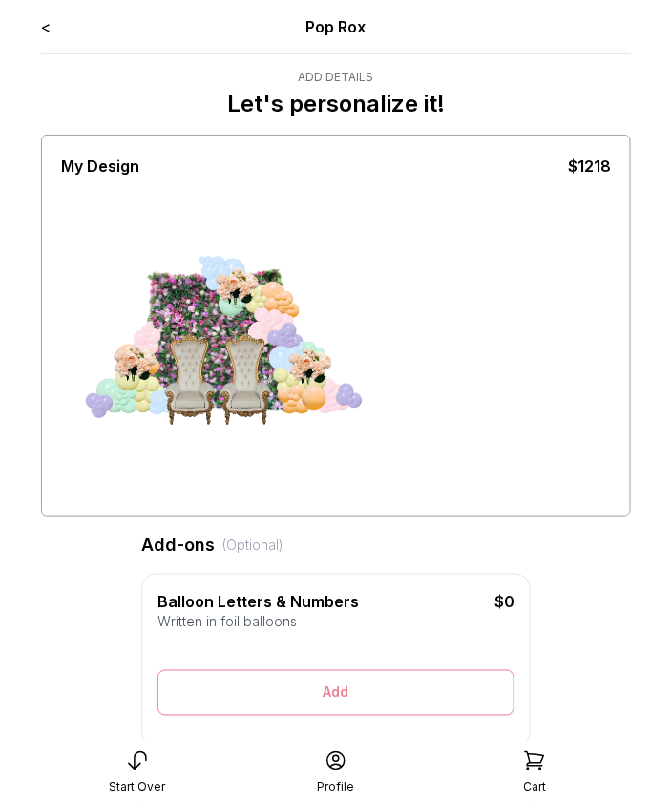
click at [46, 28] on link "<" at bounding box center [46, 26] width 10 height 19
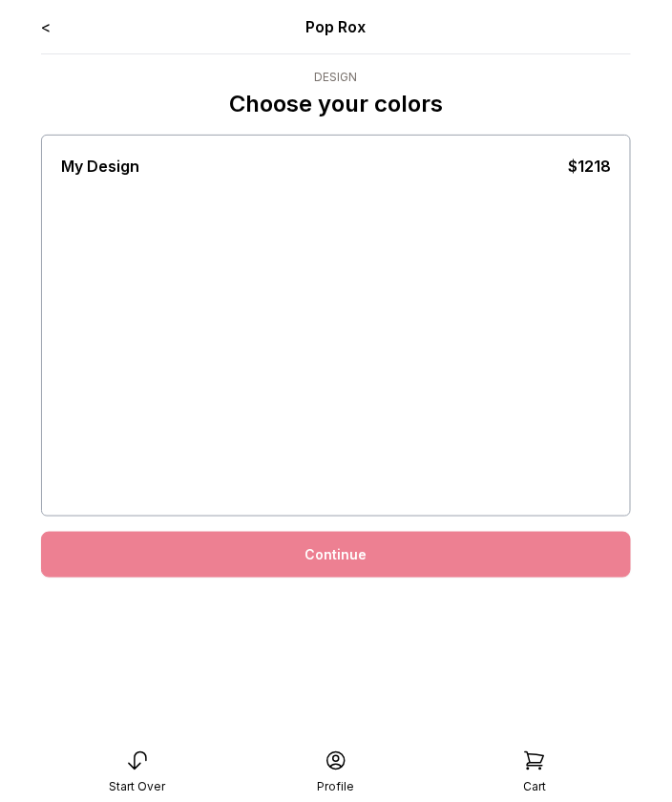
click at [46, 28] on link "<" at bounding box center [46, 26] width 10 height 19
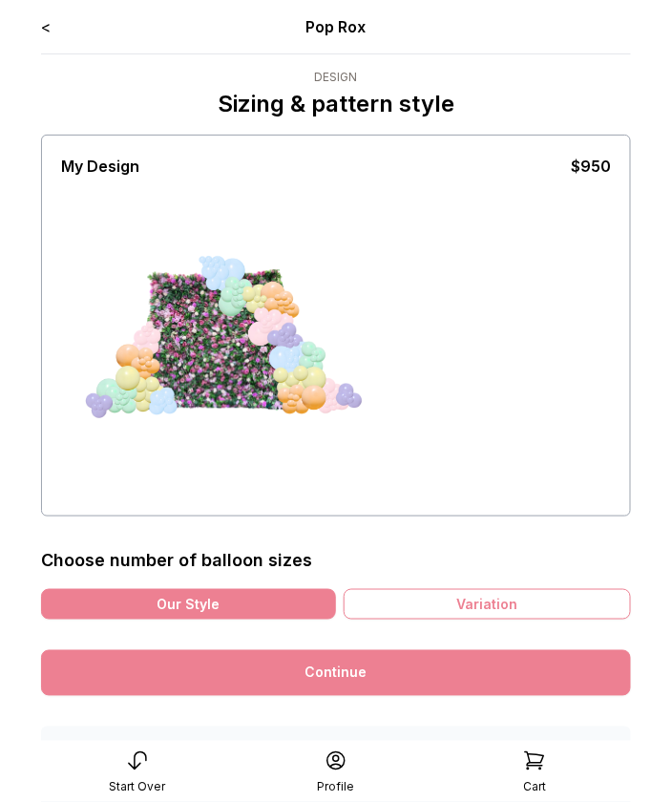
click at [45, 29] on link "<" at bounding box center [46, 26] width 10 height 19
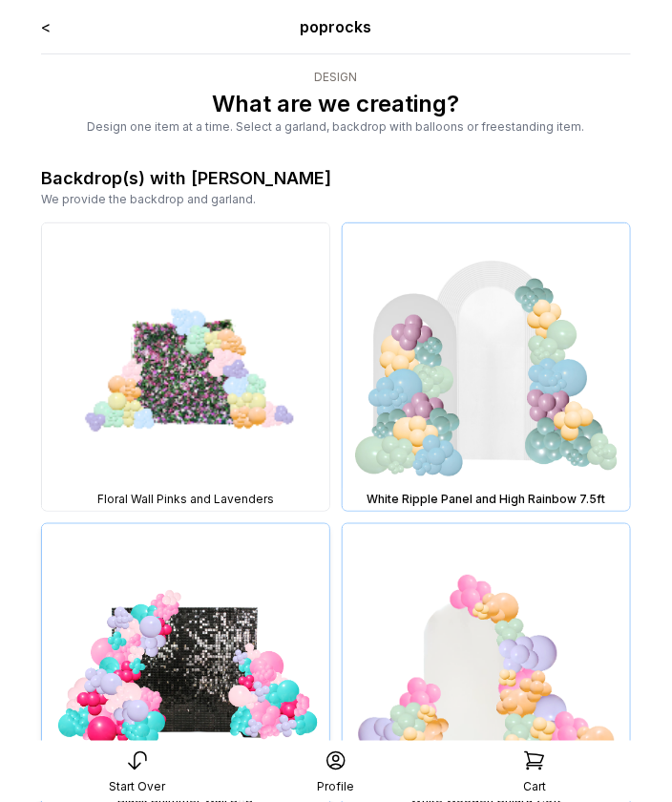
click at [243, 648] on img at bounding box center [185, 667] width 287 height 287
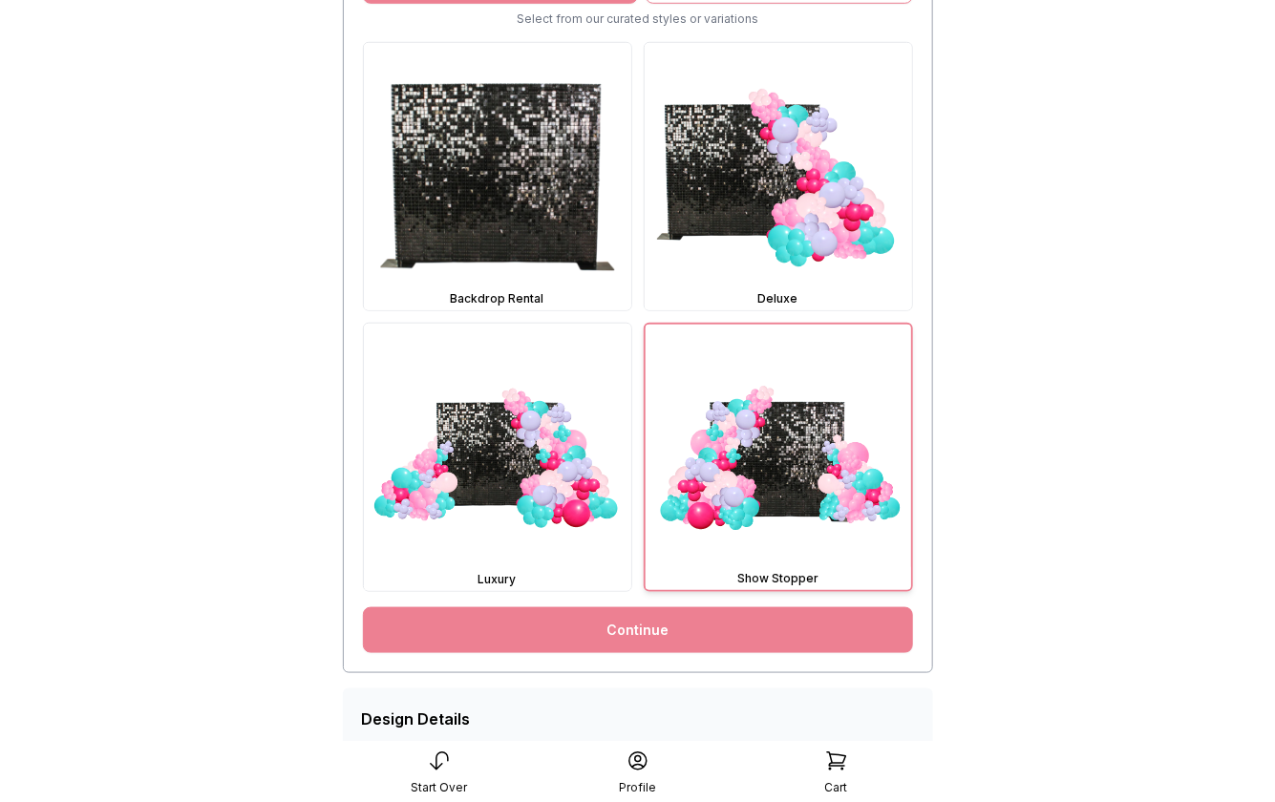
scroll to position [582, 0]
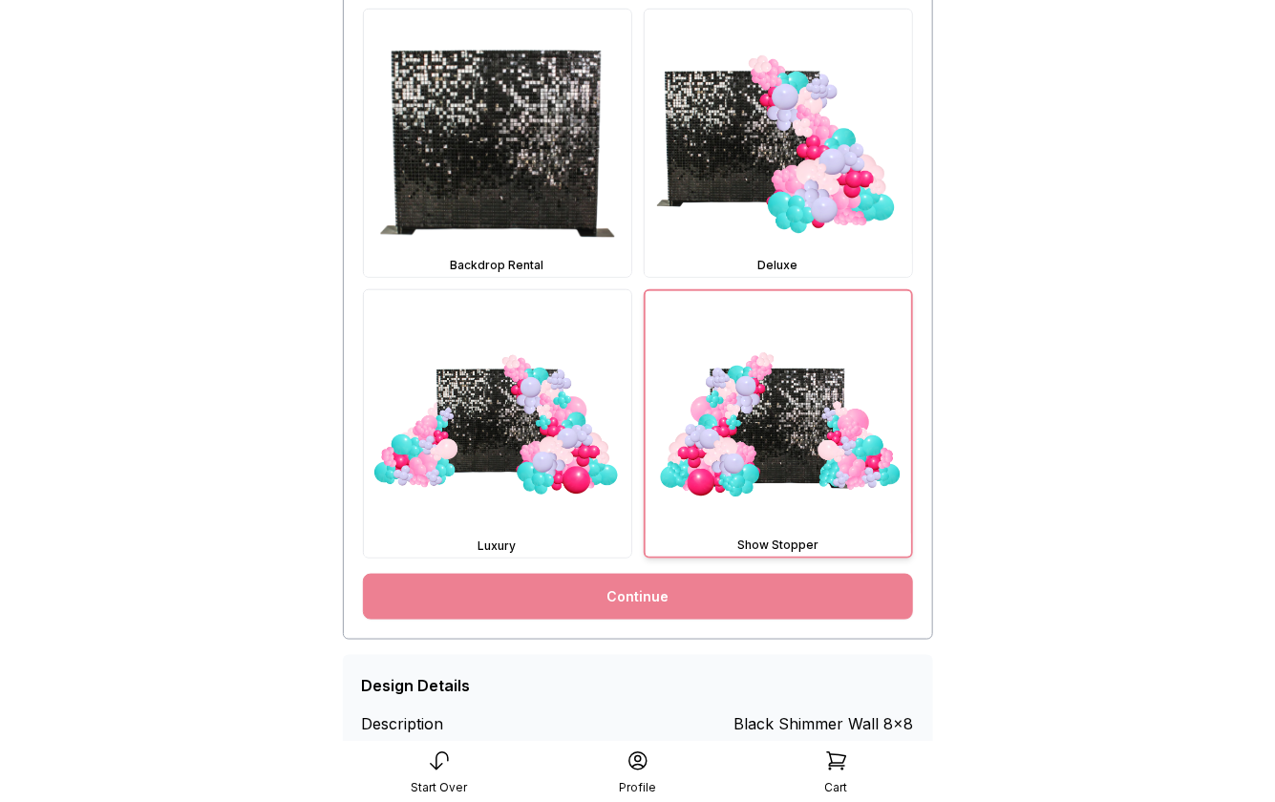
click at [601, 591] on link "Continue" at bounding box center [638, 597] width 550 height 46
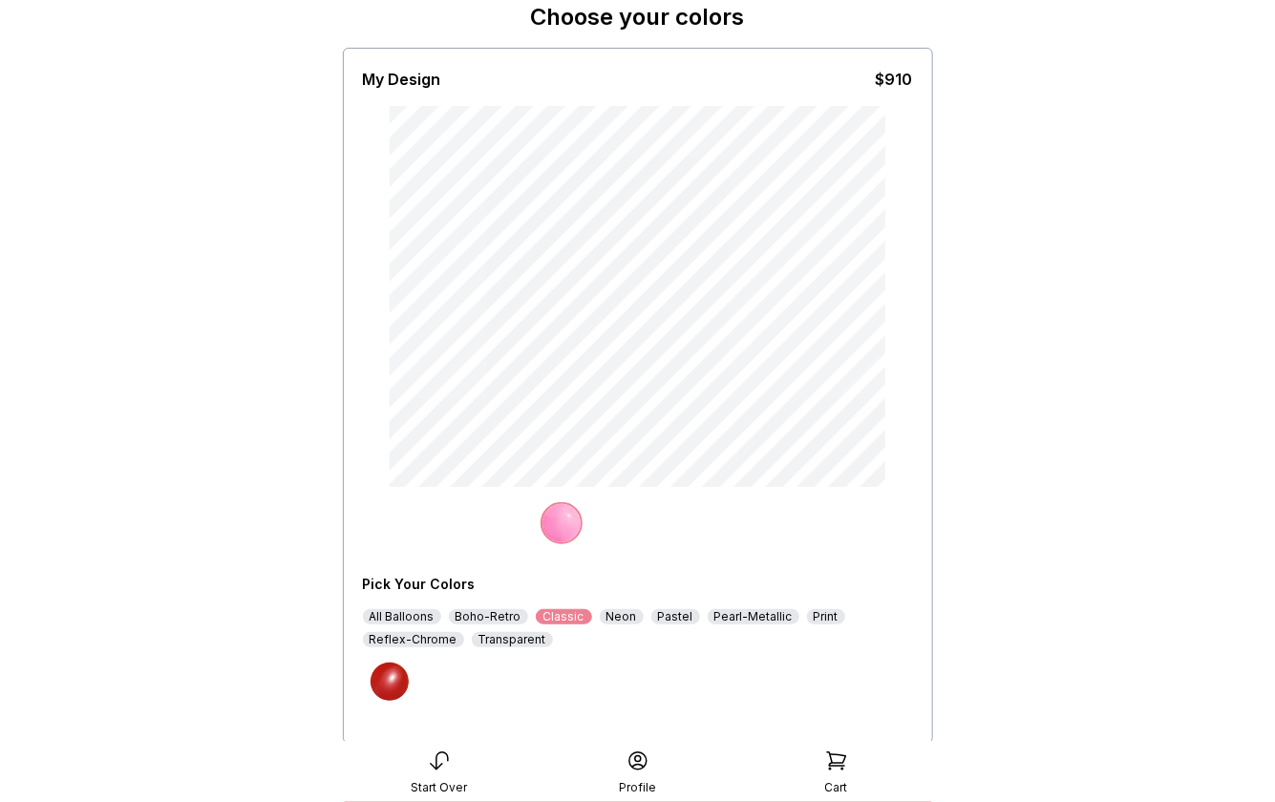
scroll to position [215, 0]
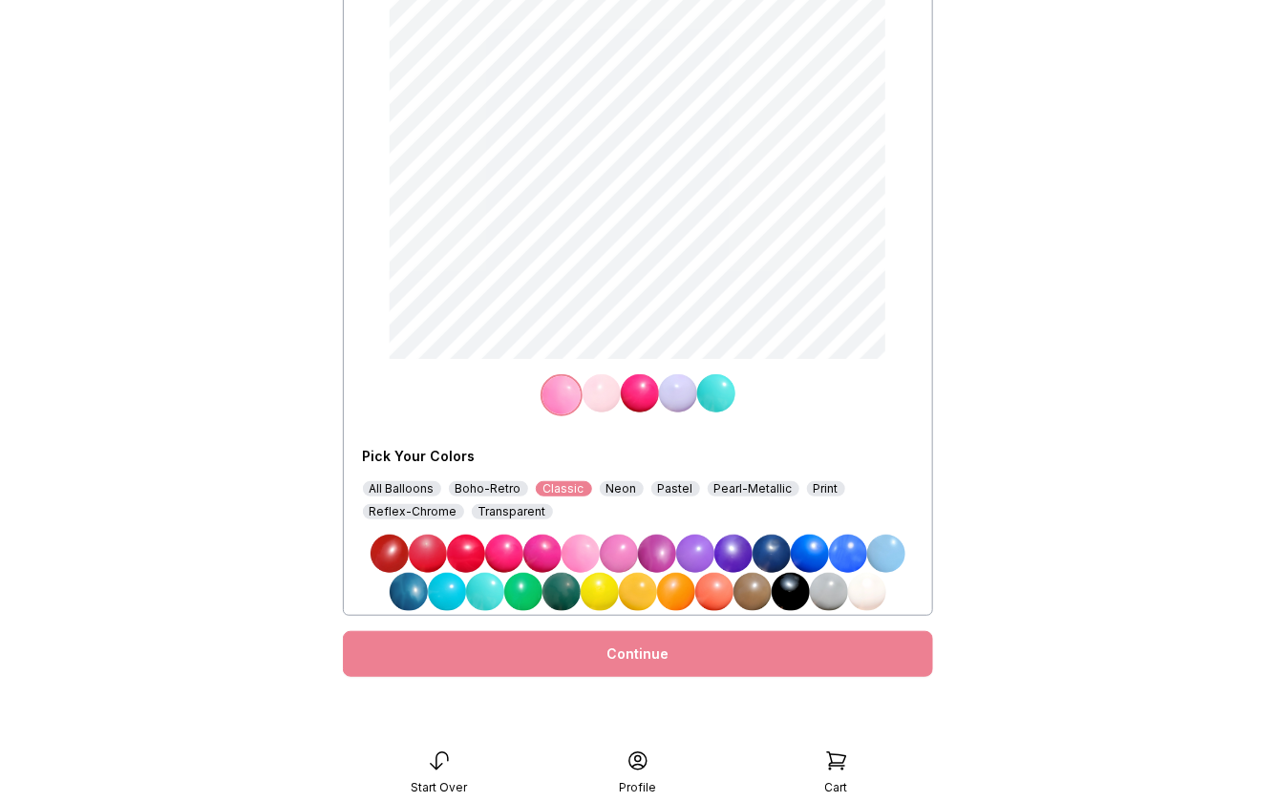
click at [618, 667] on div "Continue" at bounding box center [638, 654] width 590 height 46
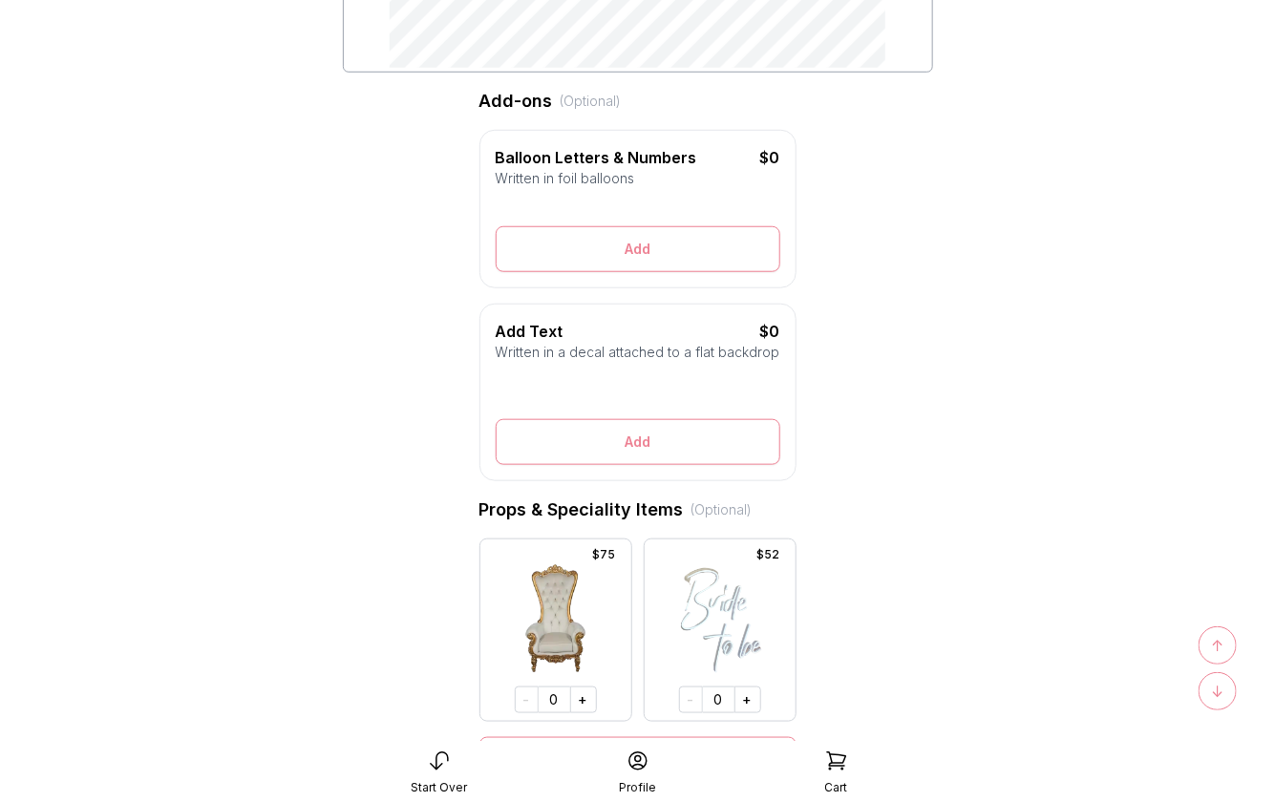
scroll to position [526, 0]
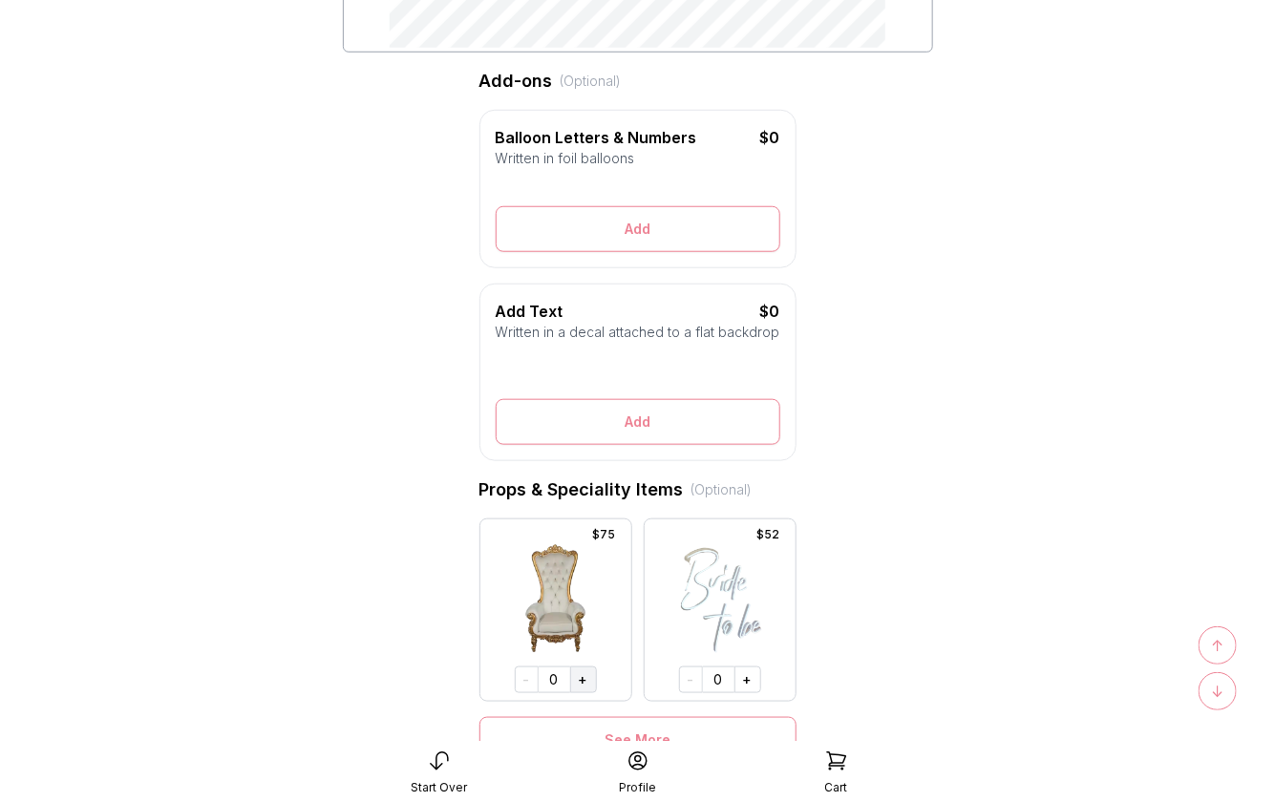
click at [582, 673] on button "+" at bounding box center [583, 680] width 27 height 27
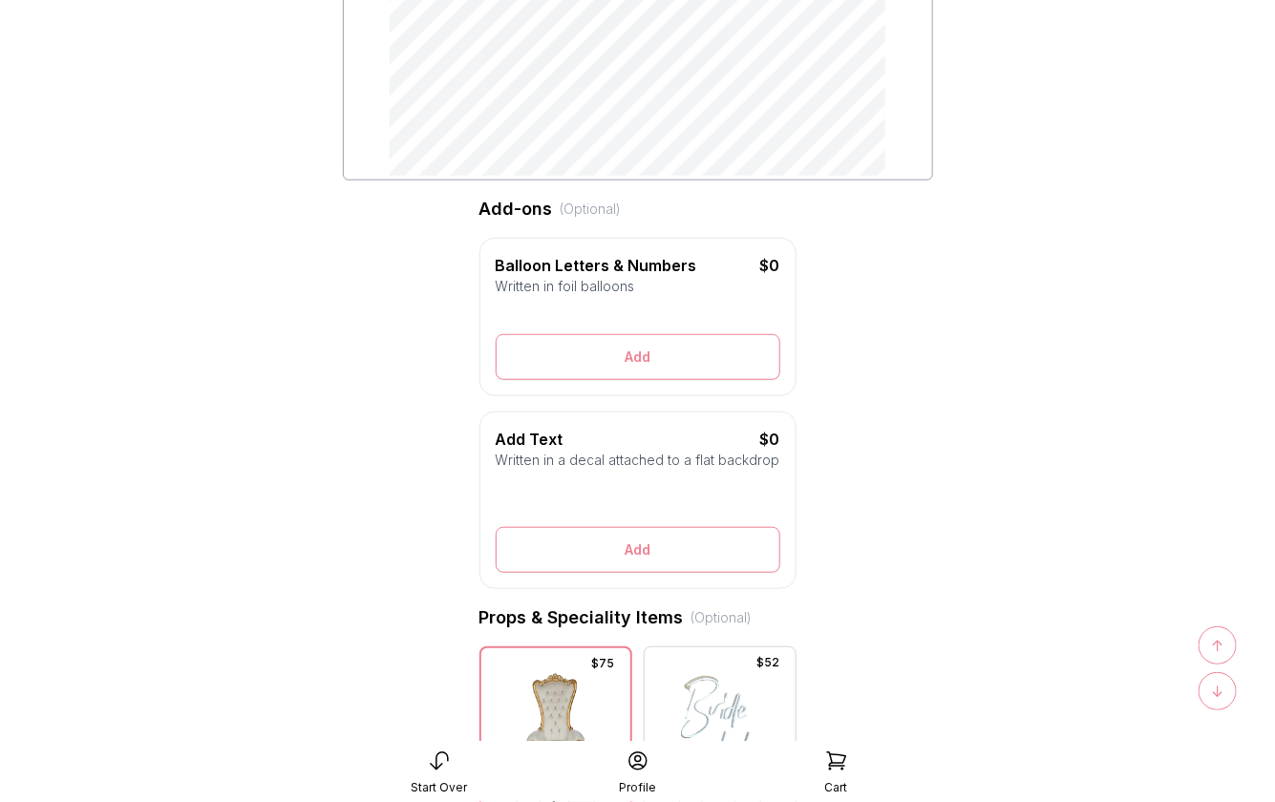
scroll to position [0, 0]
